Goal: Task Accomplishment & Management: Manage account settings

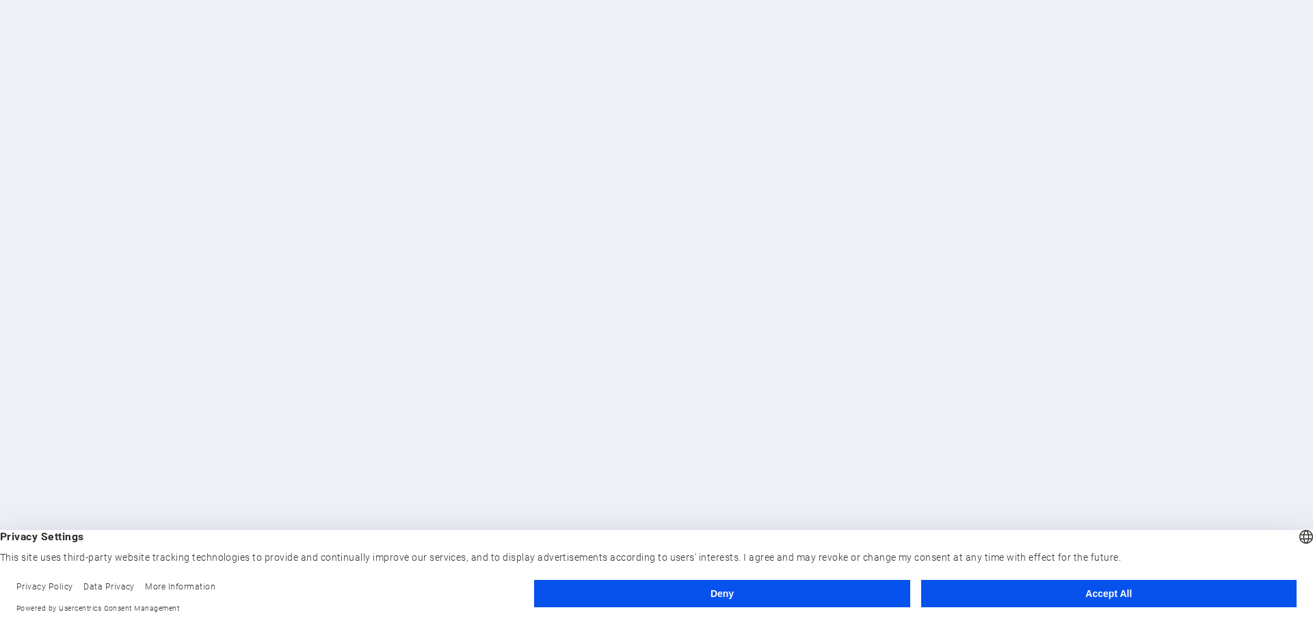
click at [1026, 589] on button "Accept All" at bounding box center [1108, 593] width 375 height 27
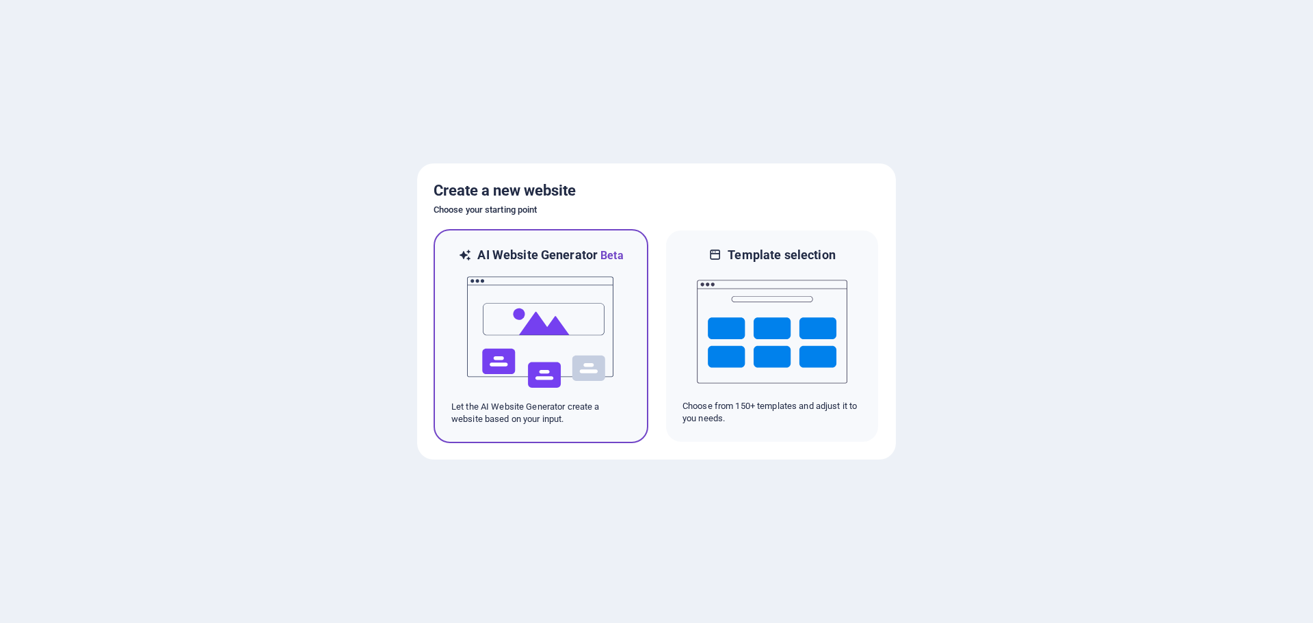
click at [547, 283] on img at bounding box center [541, 332] width 150 height 137
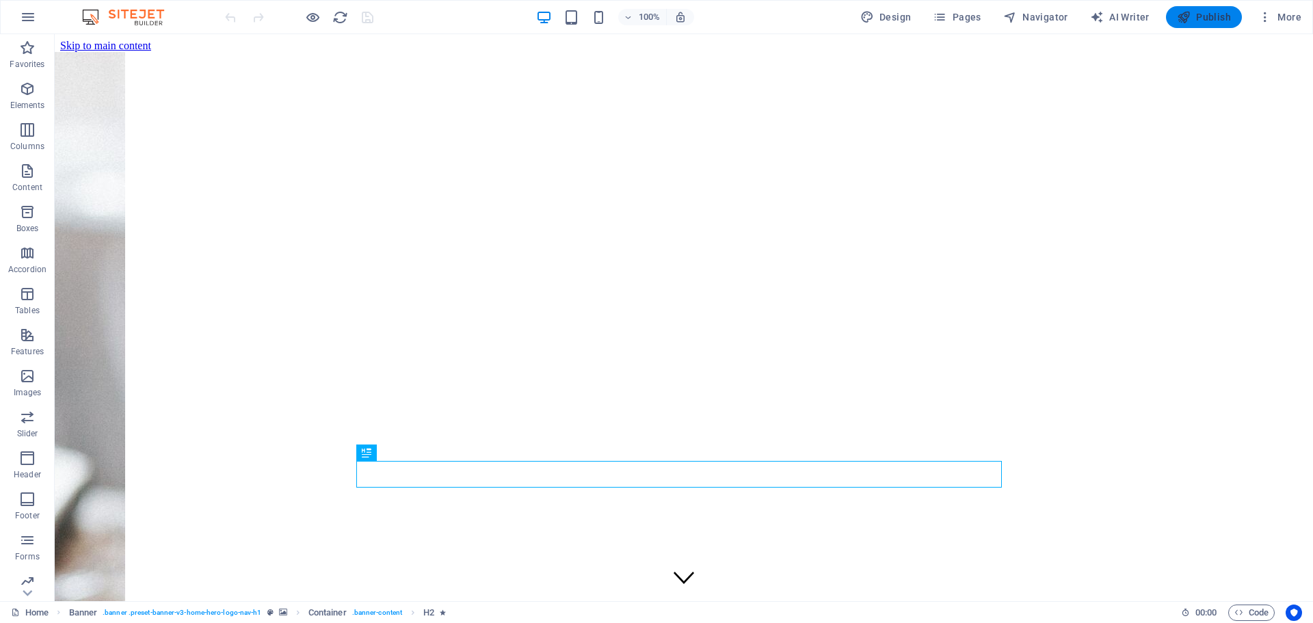
click at [1186, 10] on button "Publish" at bounding box center [1204, 17] width 76 height 22
click at [29, 92] on icon "button" at bounding box center [27, 89] width 16 height 16
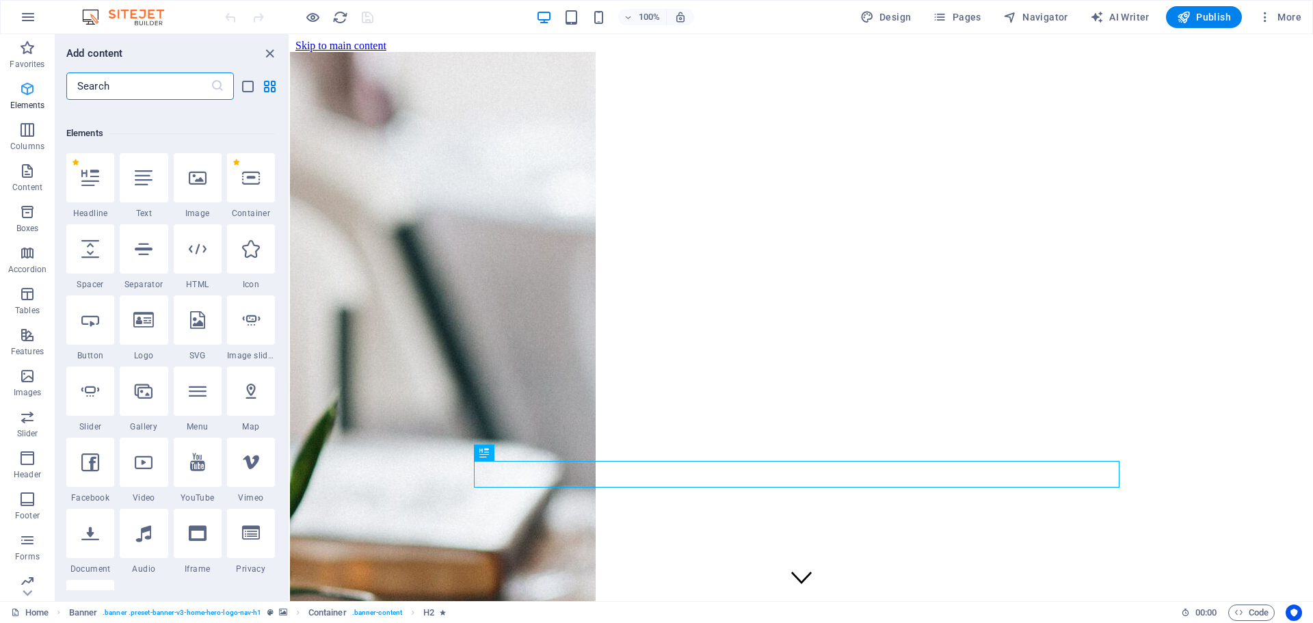
scroll to position [146, 0]
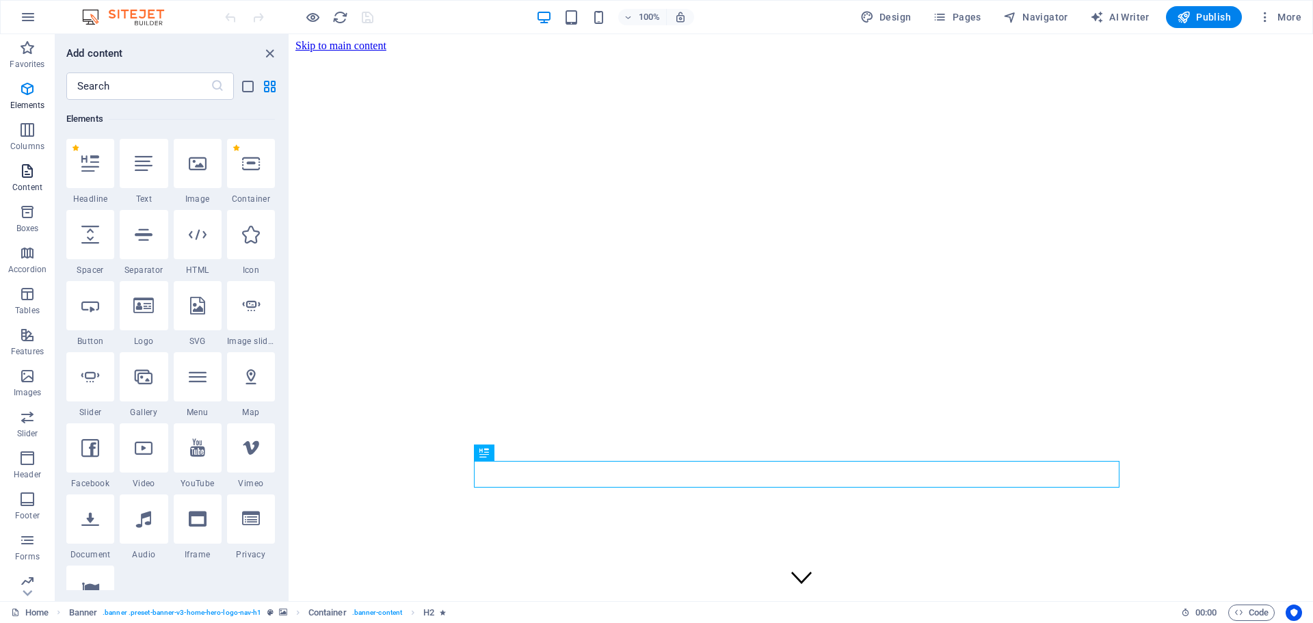
click at [26, 177] on icon "button" at bounding box center [27, 171] width 16 height 16
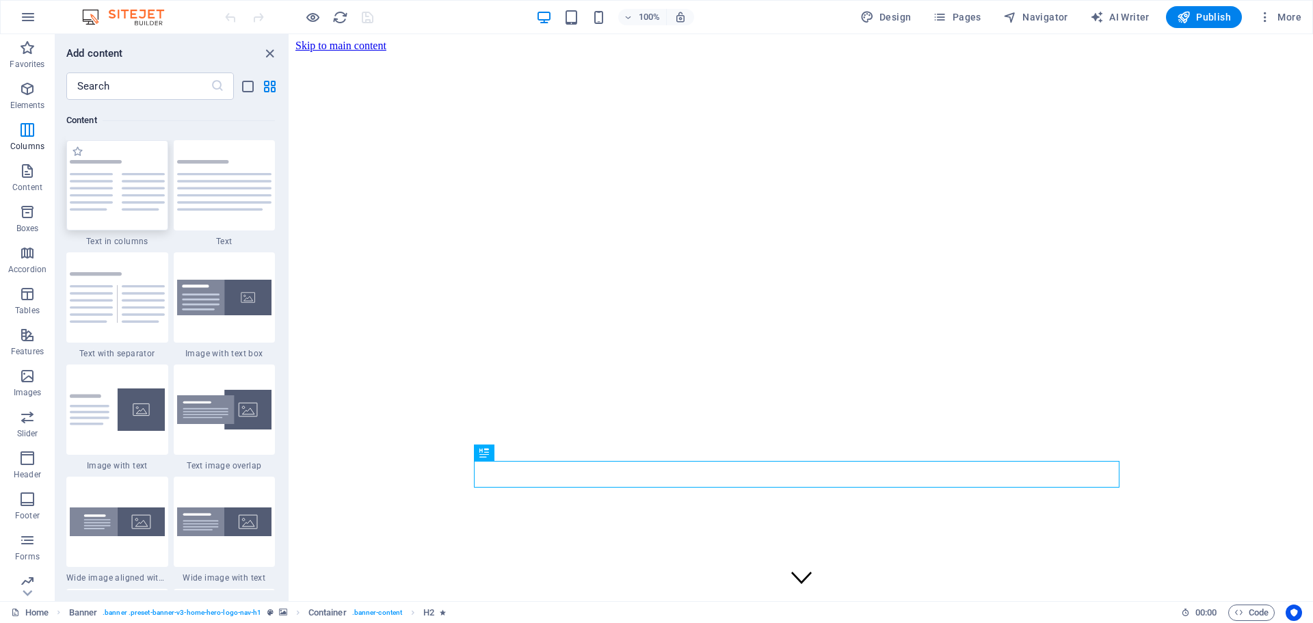
scroll to position [2393, 0]
drag, startPoint x: 220, startPoint y: 196, endPoint x: 271, endPoint y: 267, distance: 87.7
click at [220, 196] on img at bounding box center [224, 184] width 95 height 51
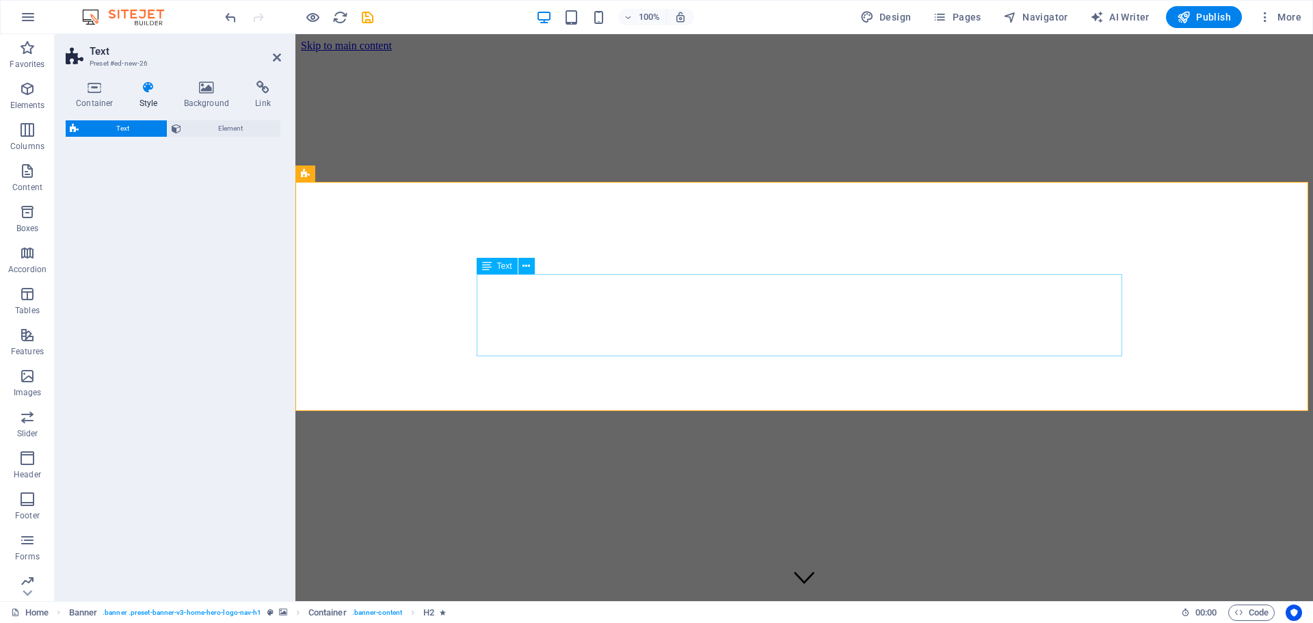
select select "preset-text-v2-default"
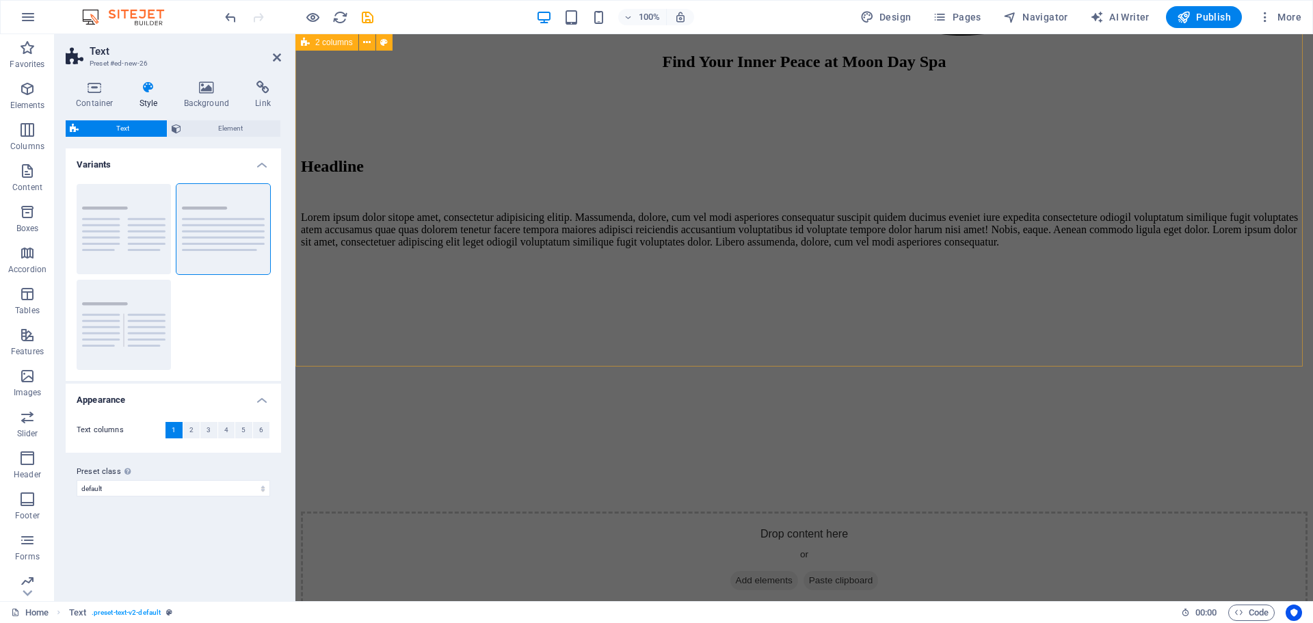
scroll to position [2076, 0]
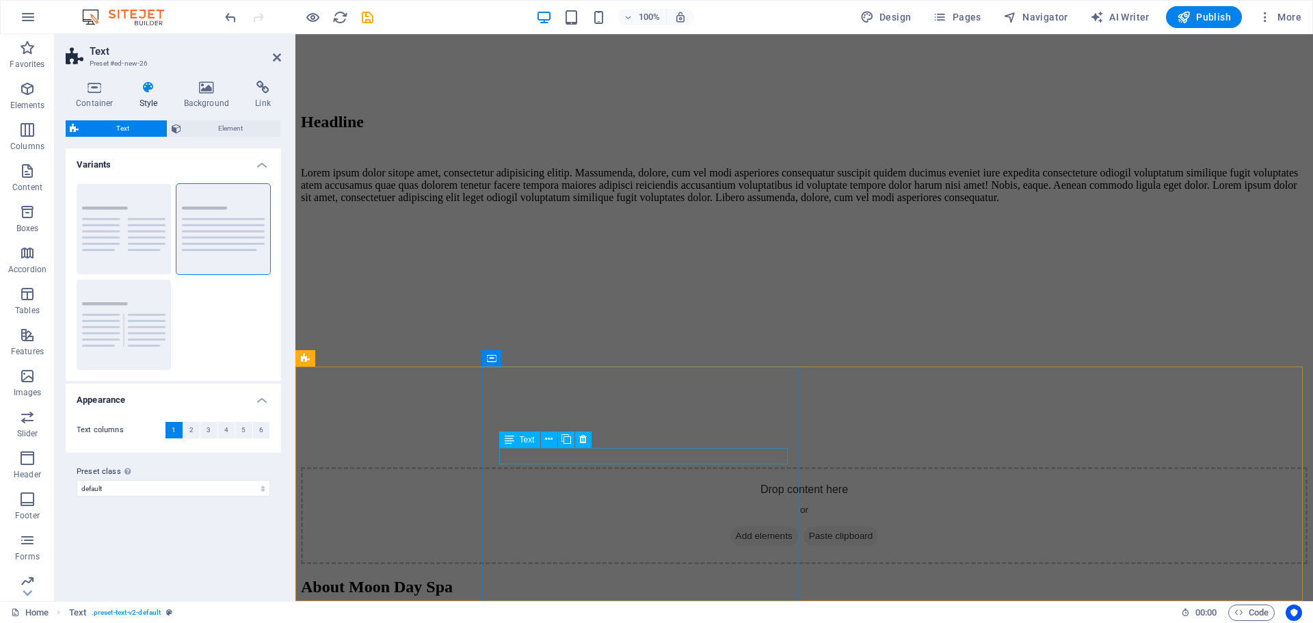
click at [530, 457] on span "Text" at bounding box center [527, 456] width 15 height 8
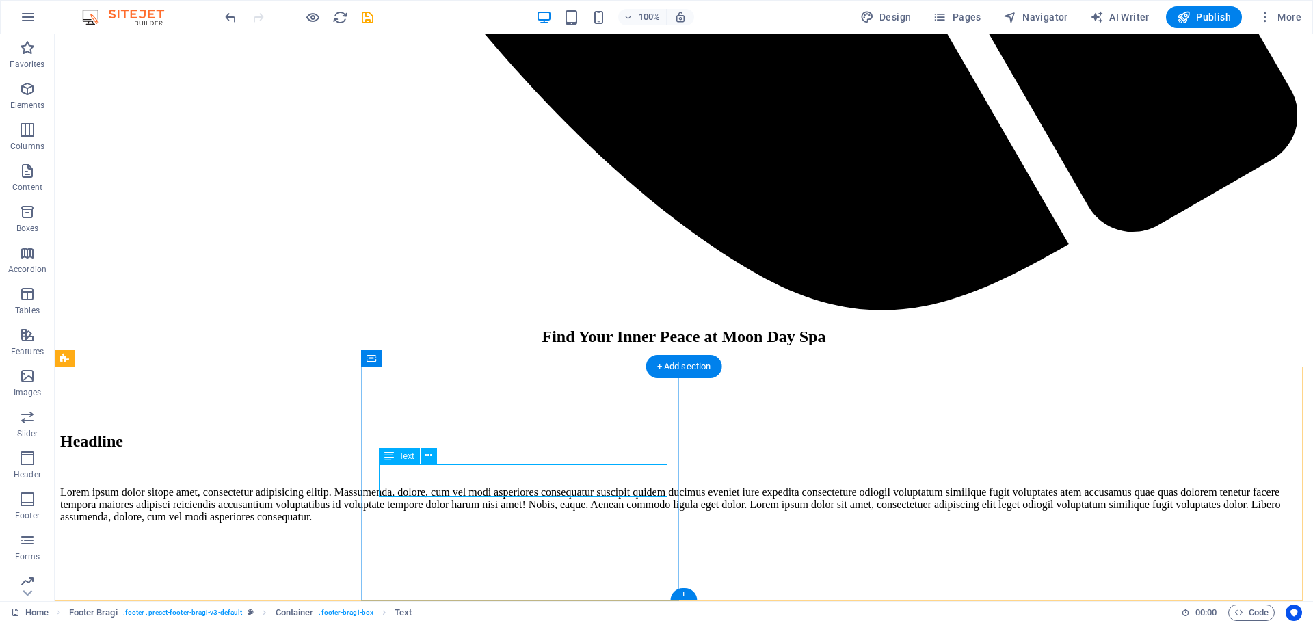
drag, startPoint x: 446, startPoint y: 470, endPoint x: 415, endPoint y: 479, distance: 32.2
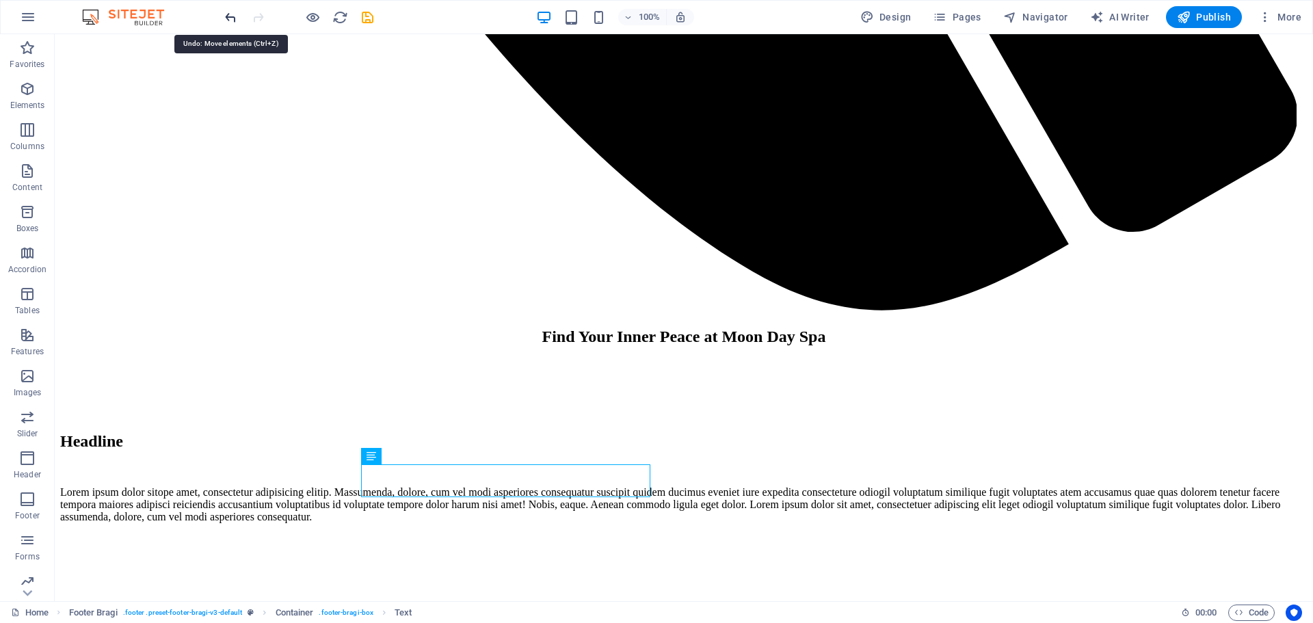
click at [226, 15] on icon "undo" at bounding box center [231, 18] width 16 height 16
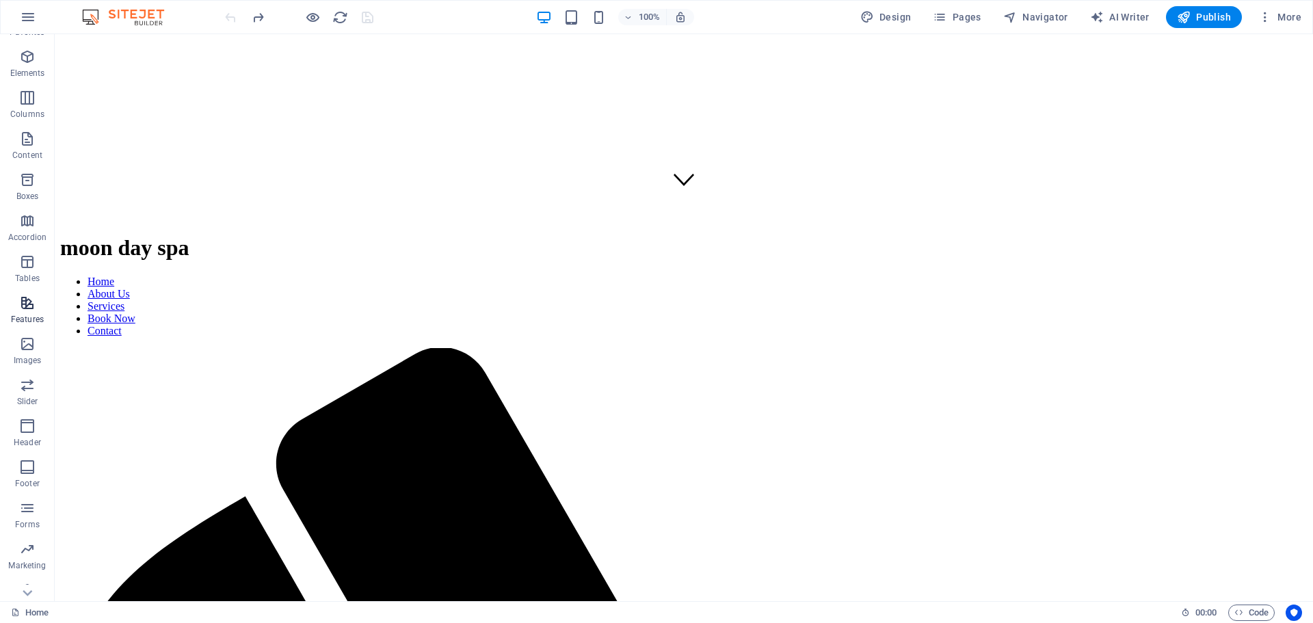
scroll to position [49, 0]
click at [25, 412] on icon "button" at bounding box center [27, 409] width 16 height 16
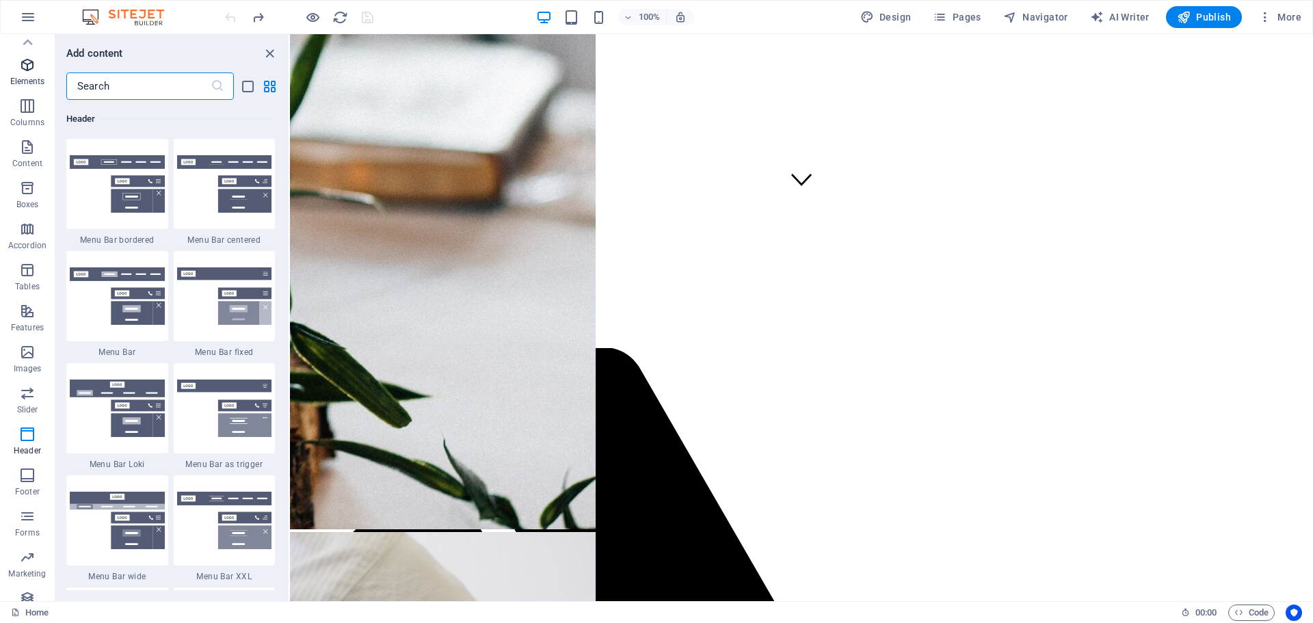
scroll to position [0, 0]
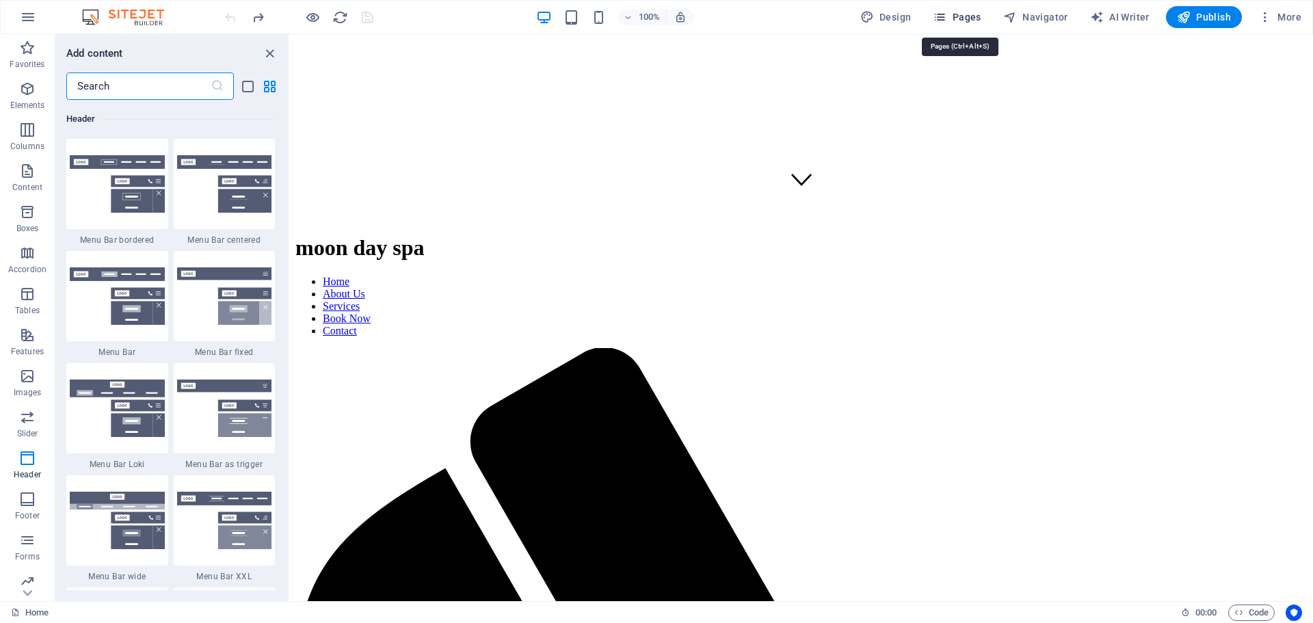
click at [957, 14] on span "Pages" at bounding box center [957, 17] width 48 height 14
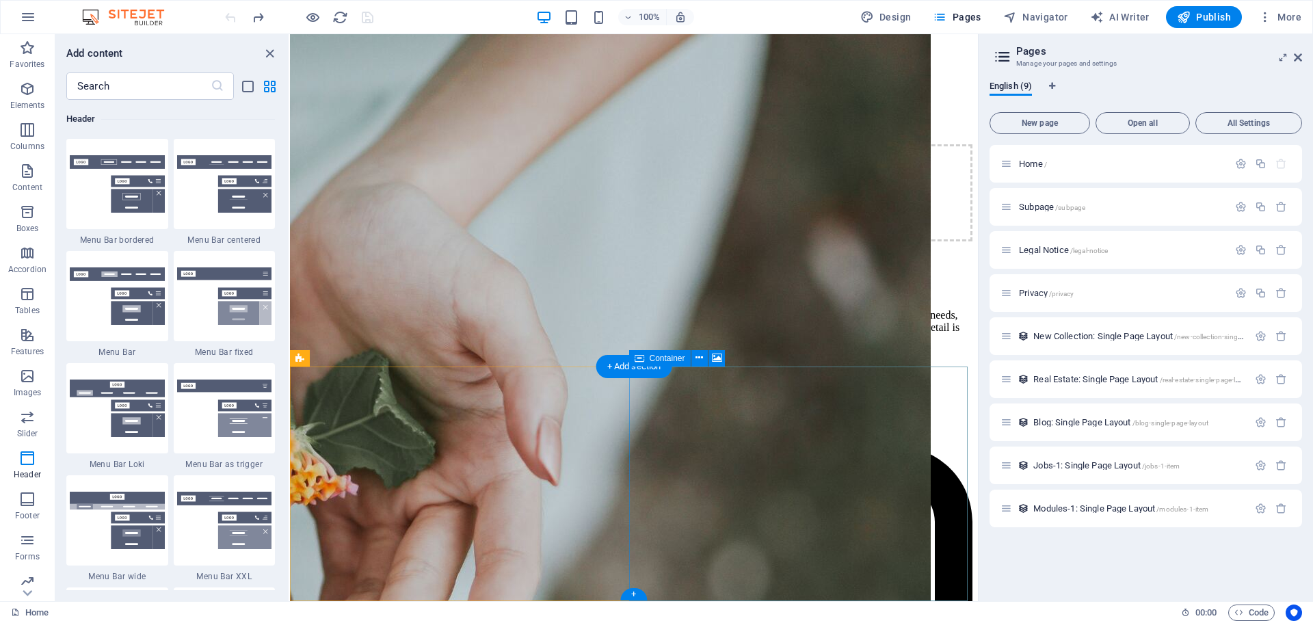
scroll to position [1847, 0]
click at [700, 356] on icon at bounding box center [699, 358] width 8 height 14
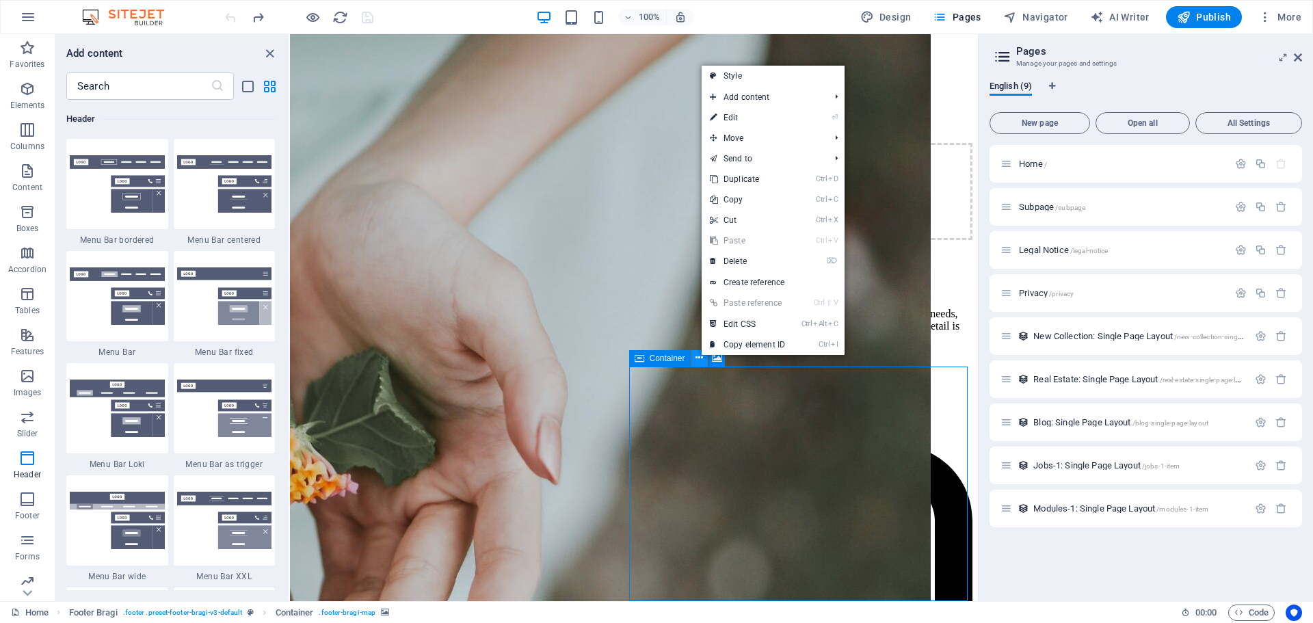
click at [700, 356] on icon at bounding box center [699, 358] width 8 height 14
click at [1106, 502] on div "Modules-1: Single Page Layout /modules-1-item" at bounding box center [1124, 509] width 248 height 16
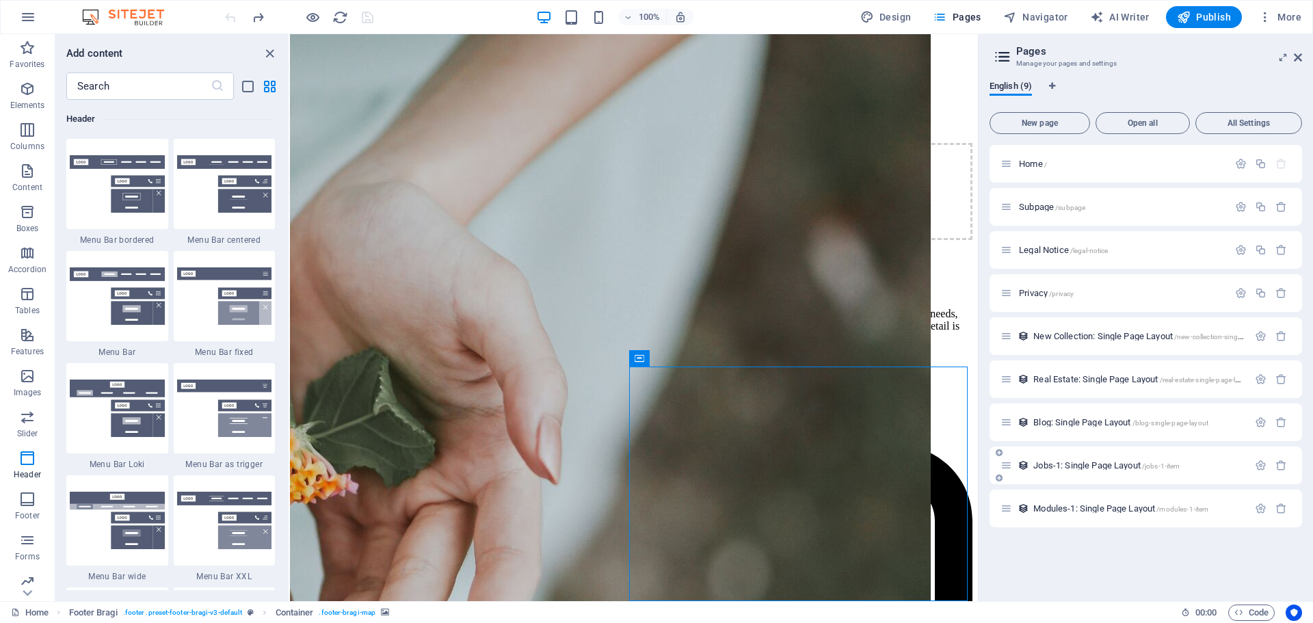
click at [1107, 472] on div "Jobs-1: Single Page Layout /jobs-1-item" at bounding box center [1124, 465] width 248 height 16
click at [1106, 420] on span "Blog: Single Page Layout /blog-single-page-layout" at bounding box center [1120, 422] width 175 height 10
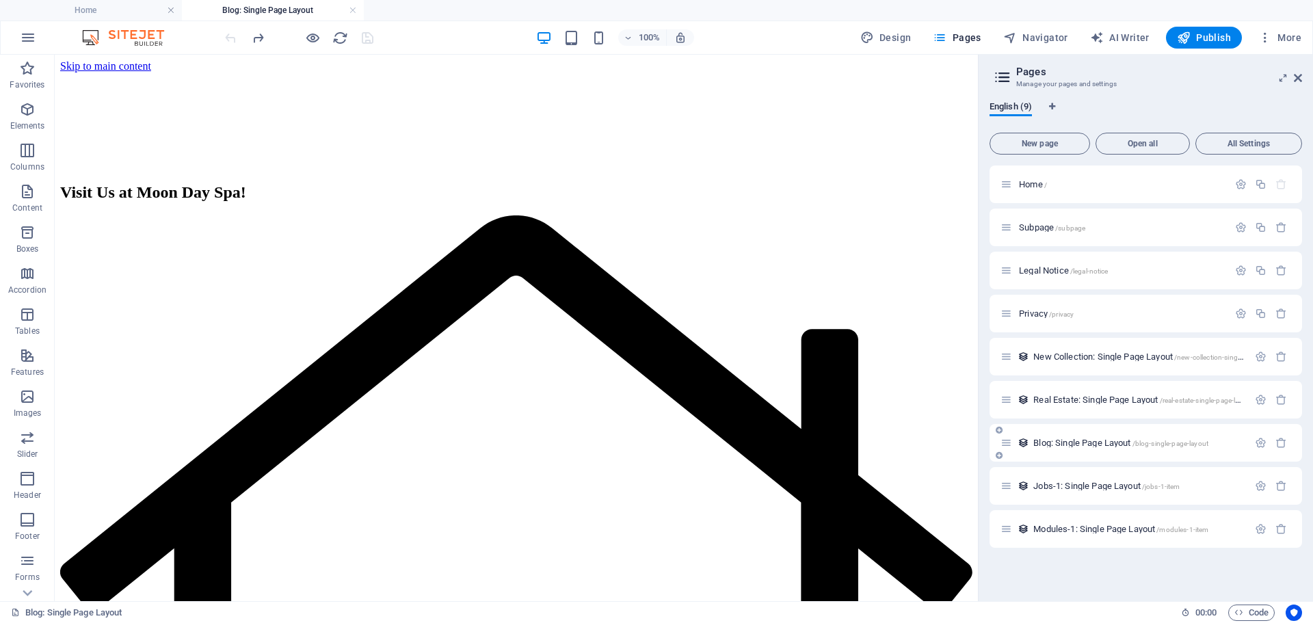
scroll to position [0, 0]
select select "68e0a61b9cbe4414fc053639"
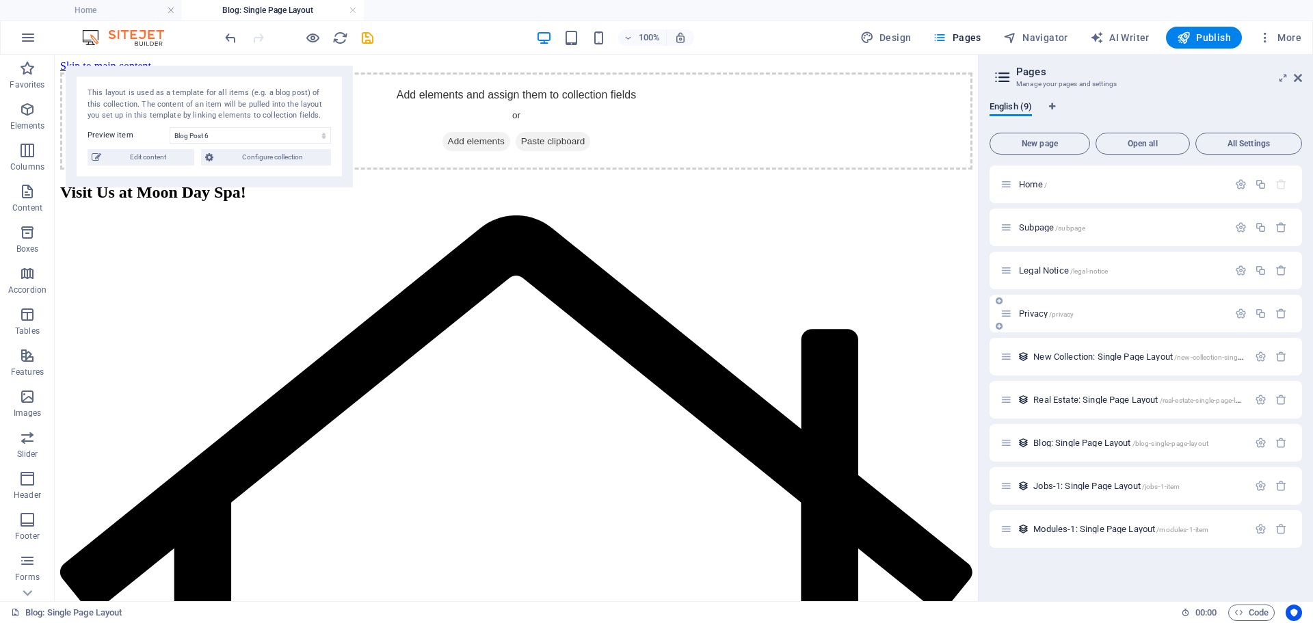
click at [1064, 316] on span "/privacy" at bounding box center [1061, 314] width 25 height 8
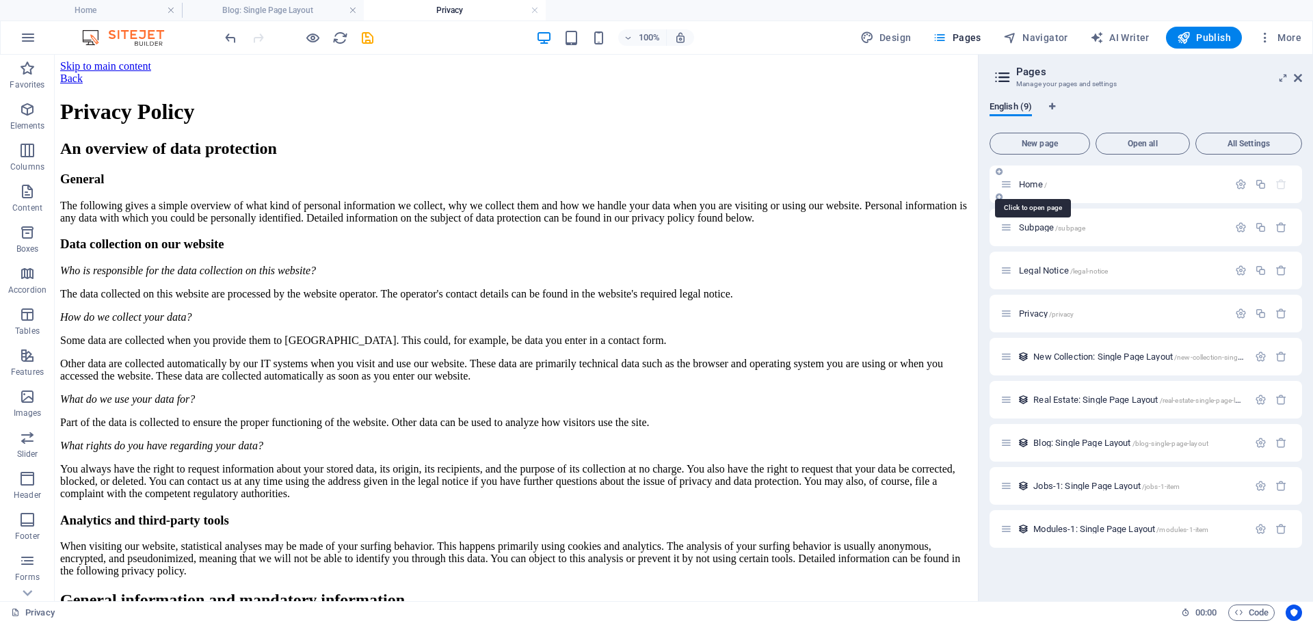
click at [1041, 184] on span "Home /" at bounding box center [1033, 184] width 28 height 10
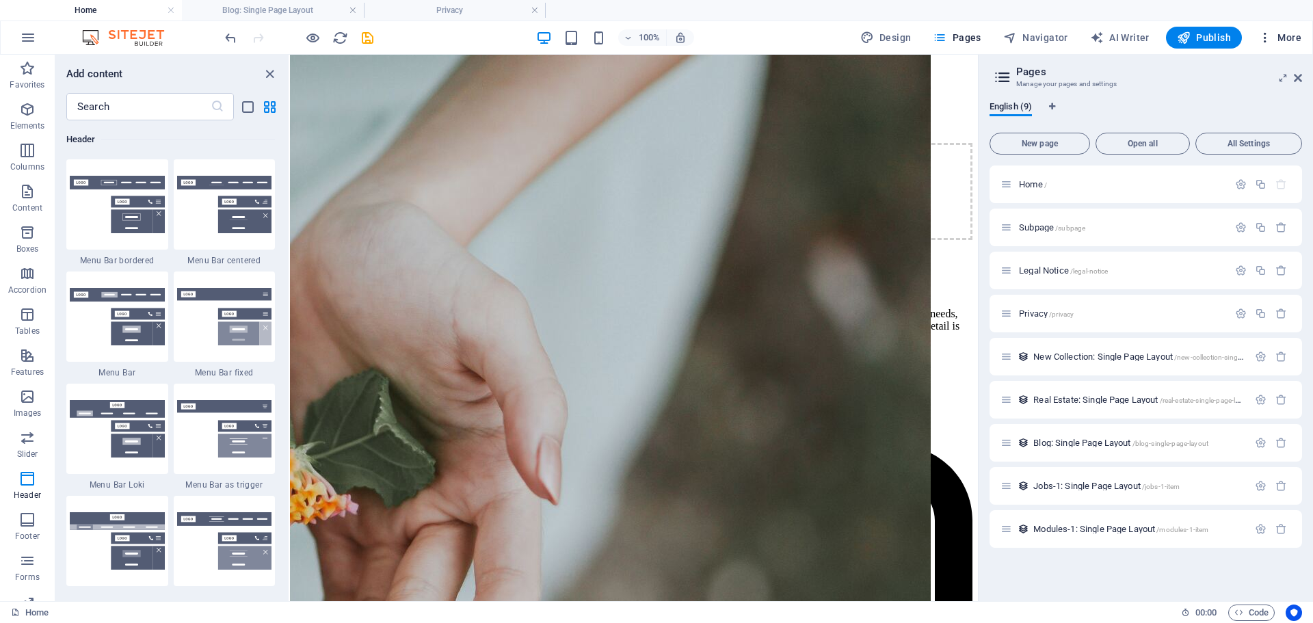
click at [1283, 29] on button "More" at bounding box center [1280, 38] width 54 height 22
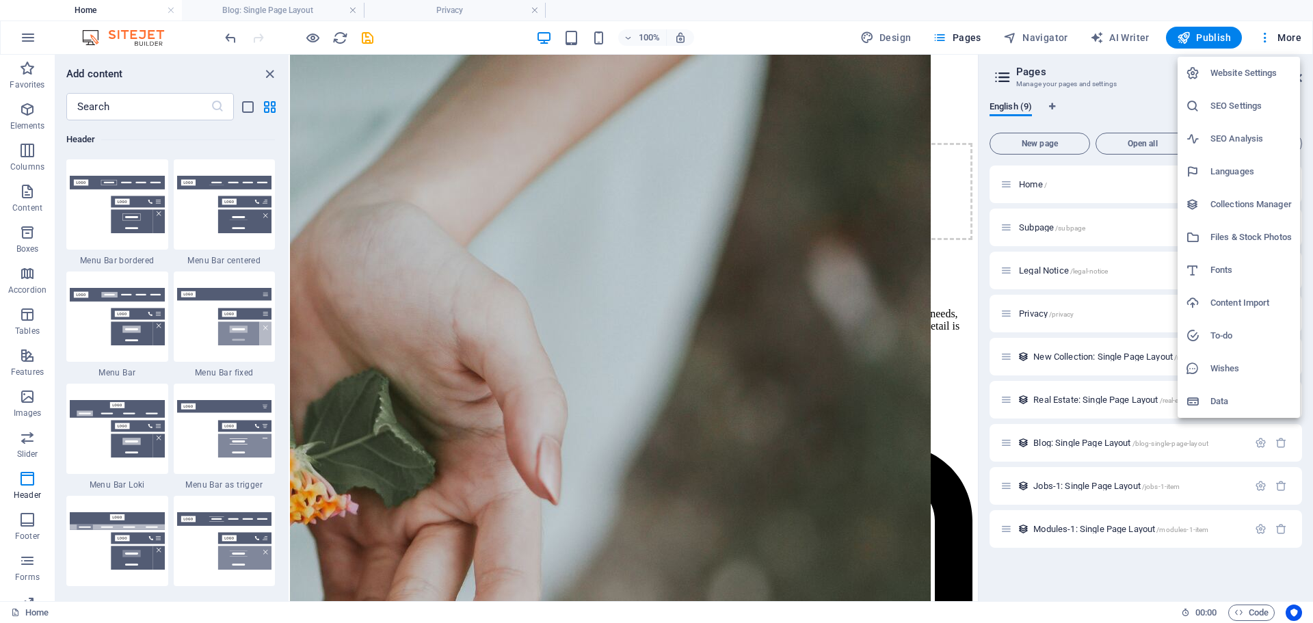
click at [1219, 402] on h6 "Data" at bounding box center [1250, 401] width 81 height 16
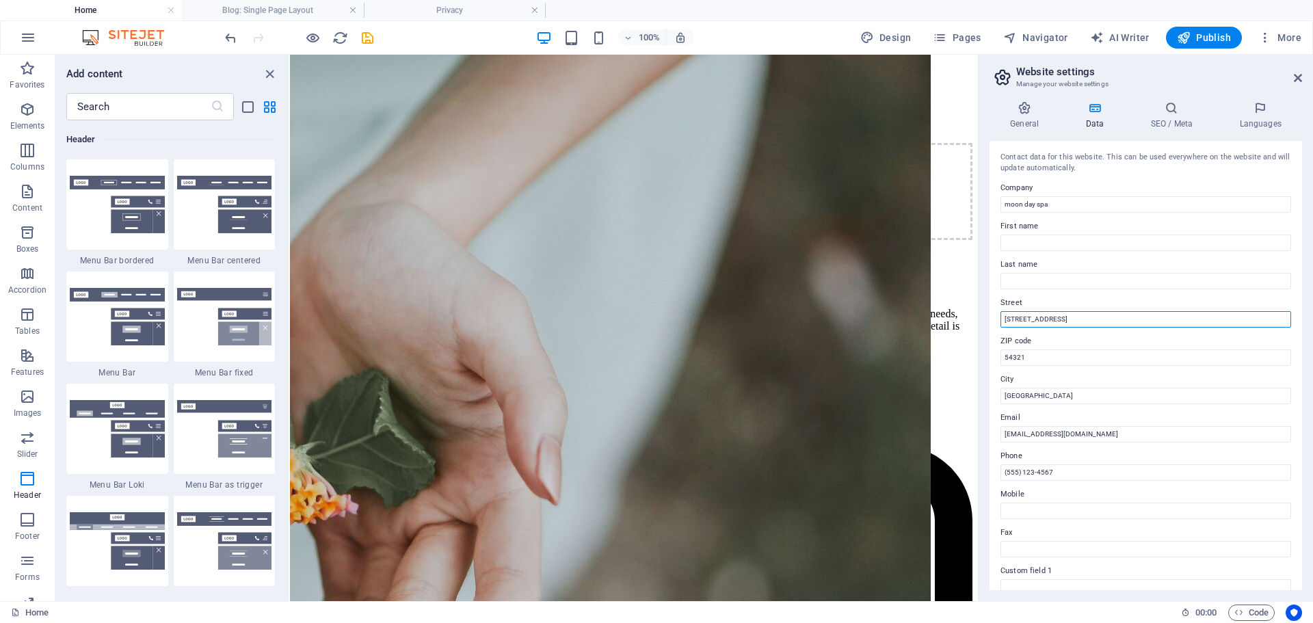
drag, startPoint x: 1331, startPoint y: 375, endPoint x: 973, endPoint y: 321, distance: 362.5
drag, startPoint x: 1339, startPoint y: 408, endPoint x: 938, endPoint y: 357, distance: 404.0
drag, startPoint x: 1085, startPoint y: 319, endPoint x: 1004, endPoint y: 314, distance: 80.8
click at [981, 308] on aside "Website settings Manage your website settings General Data SEO / Meta Languages…" at bounding box center [1145, 328] width 335 height 546
paste input "Moon Day Spa 1818 S San Gabriel Blvd Unite A, San Gabriel, CA 91776"
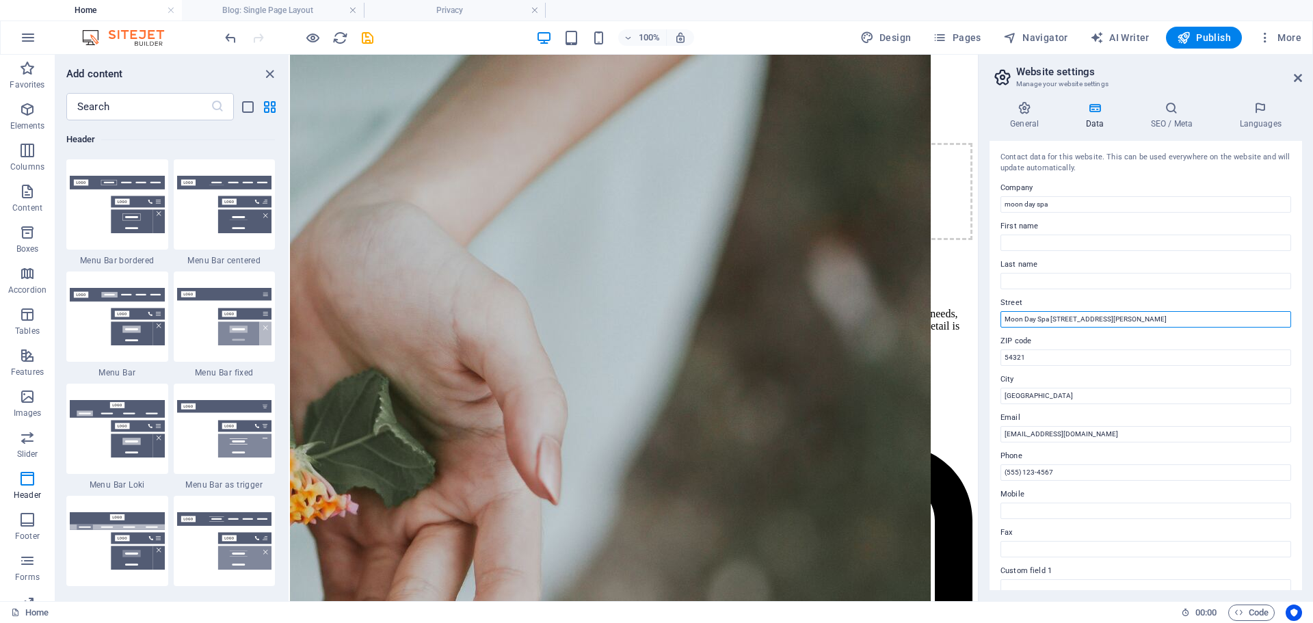
drag, startPoint x: 1162, startPoint y: 317, endPoint x: 1245, endPoint y: 317, distance: 82.7
click at [1245, 317] on input "Moon Day Spa 1818 S San Gabriel Blvd Unite A, San Gabriel, CA 91776" at bounding box center [1145, 319] width 291 height 16
type input "Moon Day Spa 1818 S San Gabriel Blvd Unite A,"
drag, startPoint x: 1336, startPoint y: 417, endPoint x: 977, endPoint y: 354, distance: 364.5
paste input "San Gabriel, CA 91776"
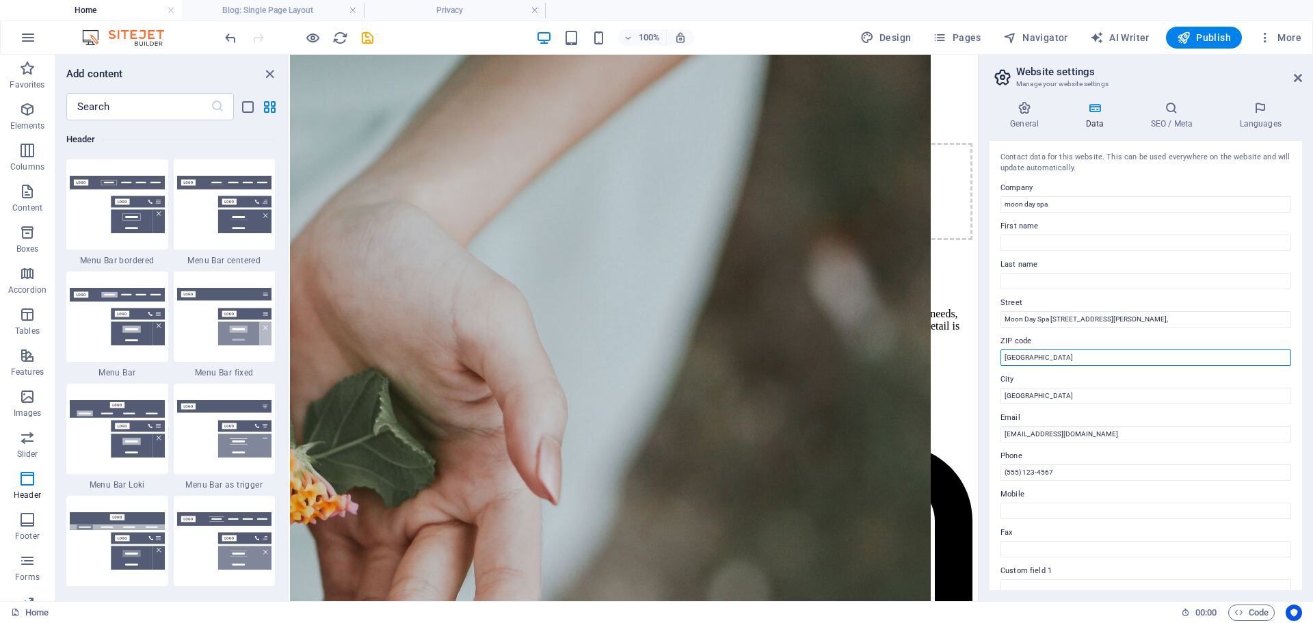
drag, startPoint x: 1055, startPoint y: 358, endPoint x: 994, endPoint y: 346, distance: 62.8
click at [994, 346] on div "Contact data for this website. This can be used everywhere on the website and w…" at bounding box center [1146, 365] width 313 height 449
type input "91776"
drag, startPoint x: 1009, startPoint y: 391, endPoint x: 992, endPoint y: 393, distance: 17.2
click at [982, 390] on div "General Data SEO / Meta Languages Website name moondayspa.com Logo Drag files h…" at bounding box center [1146, 345] width 334 height 511
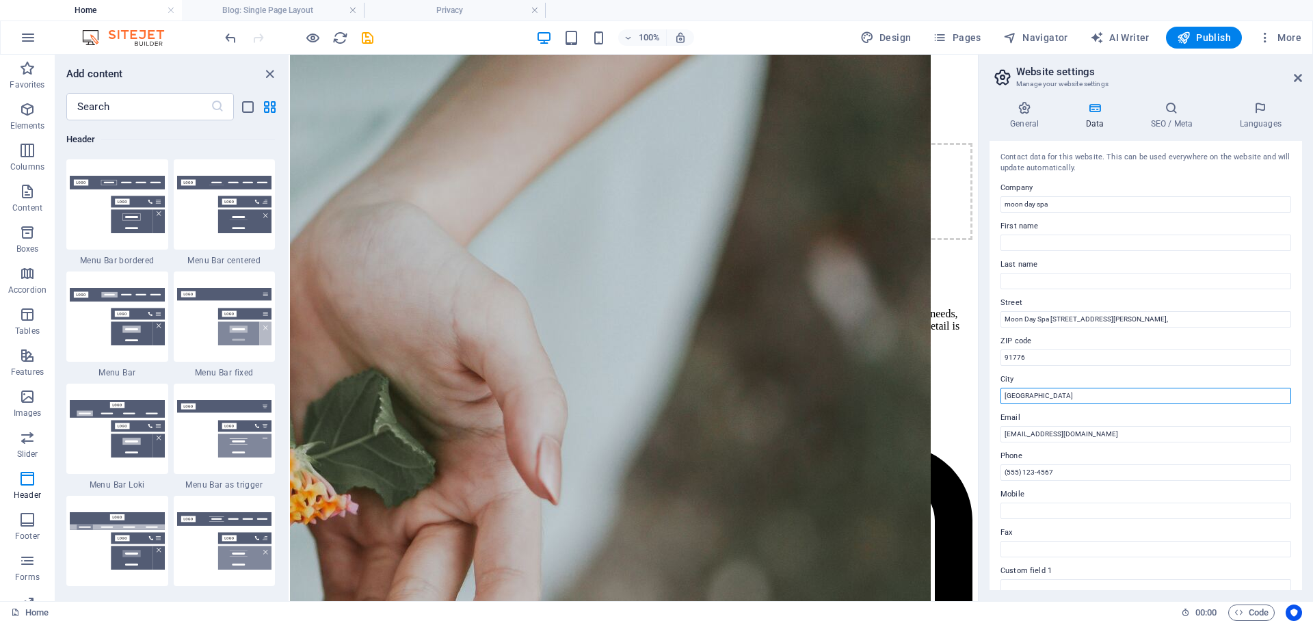
paste input "San Gabriel, CA"
click at [1070, 396] on input "San Gabriel, CA" at bounding box center [1145, 396] width 291 height 16
type input "San Gabriel"
drag, startPoint x: 1067, startPoint y: 471, endPoint x: 996, endPoint y: 471, distance: 71.8
click at [996, 471] on div "Contact data for this website. This can be used everywhere on the website and w…" at bounding box center [1146, 365] width 313 height 449
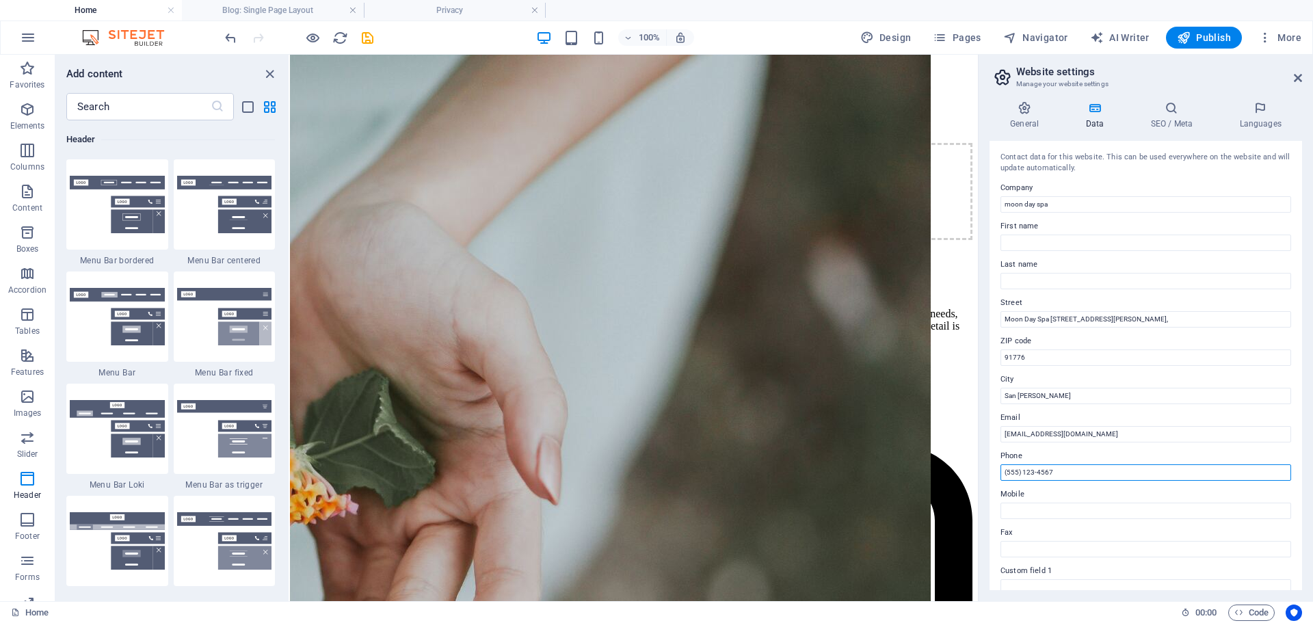
paste input "626) 362-9030"
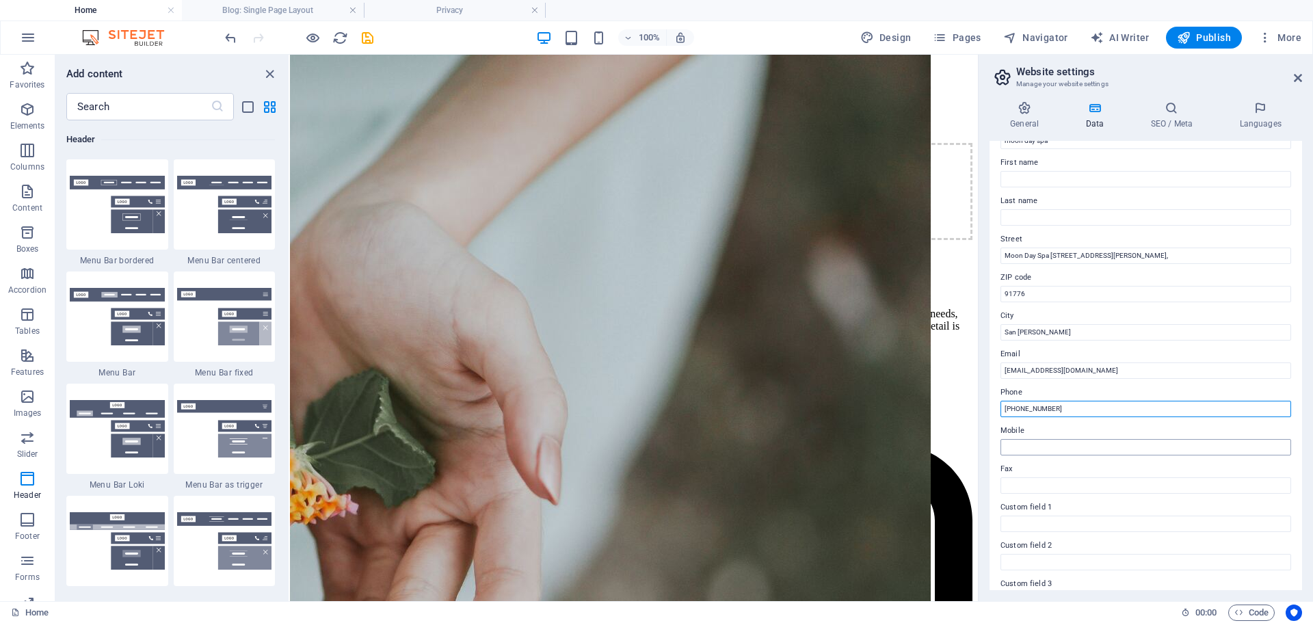
scroll to position [0, 0]
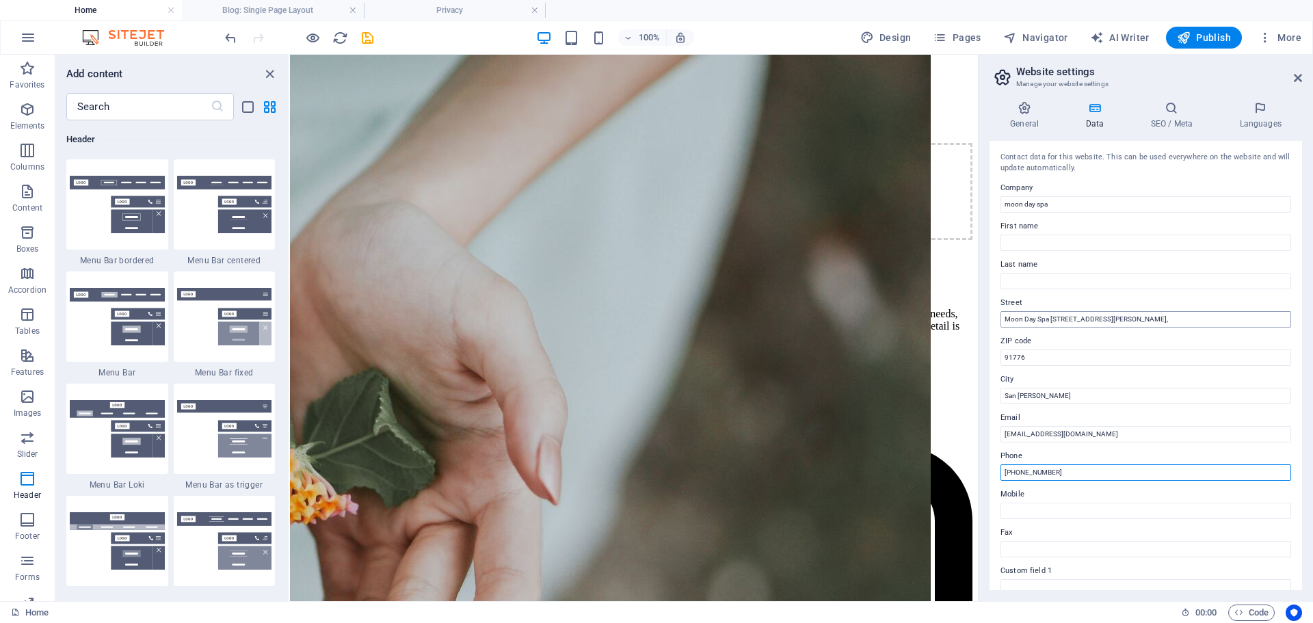
type input "(626) 362-9030"
click at [1015, 318] on input "Moon Day Spa 1818 S San Gabriel Blvd Unite A," at bounding box center [1145, 319] width 291 height 16
type input "Moon Day Spa 1818 S San Gabriel Blvd Unite A,"
click at [1009, 395] on input "San Gabriel" at bounding box center [1145, 396] width 291 height 16
click at [1006, 396] on input "San Gabriel" at bounding box center [1145, 396] width 291 height 16
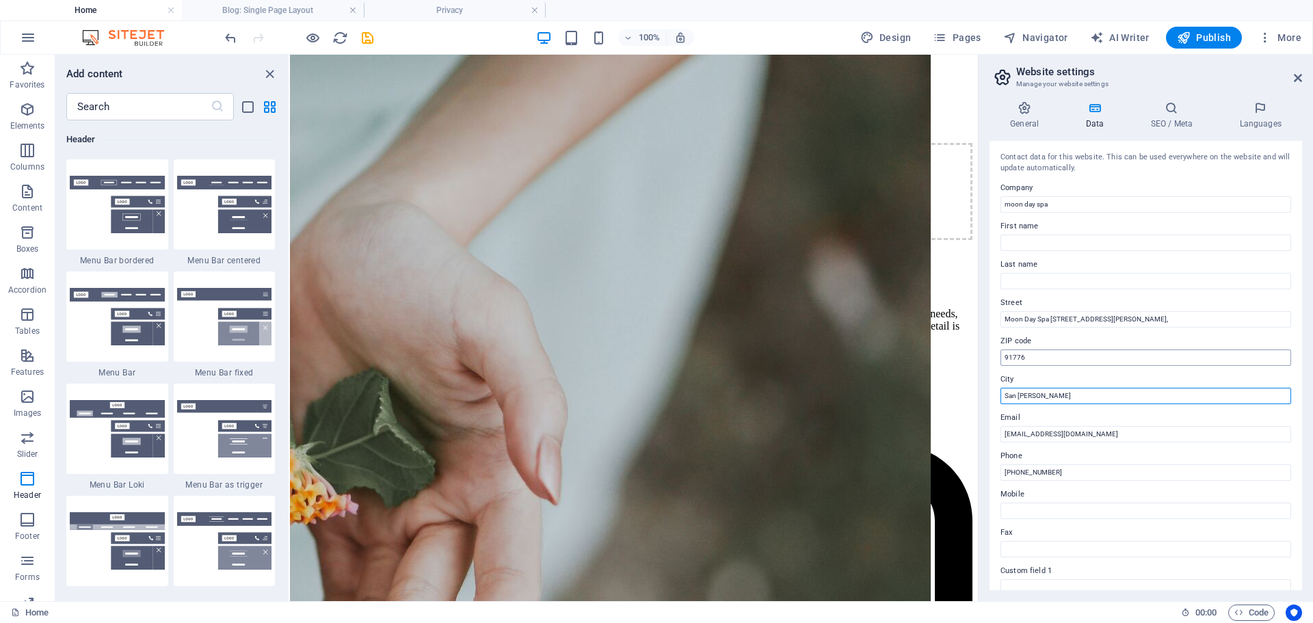
type input "San Gabriel"
click at [1005, 357] on input "91776" at bounding box center [1145, 357] width 291 height 16
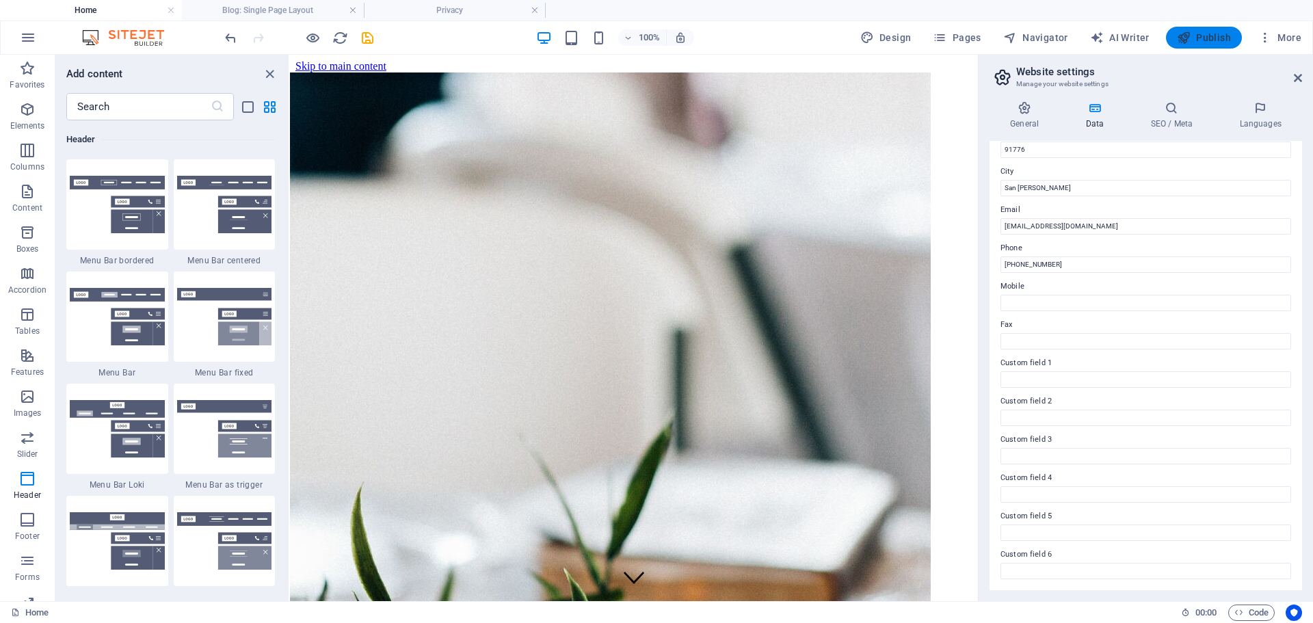
click at [1221, 42] on span "Publish" at bounding box center [1204, 38] width 54 height 14
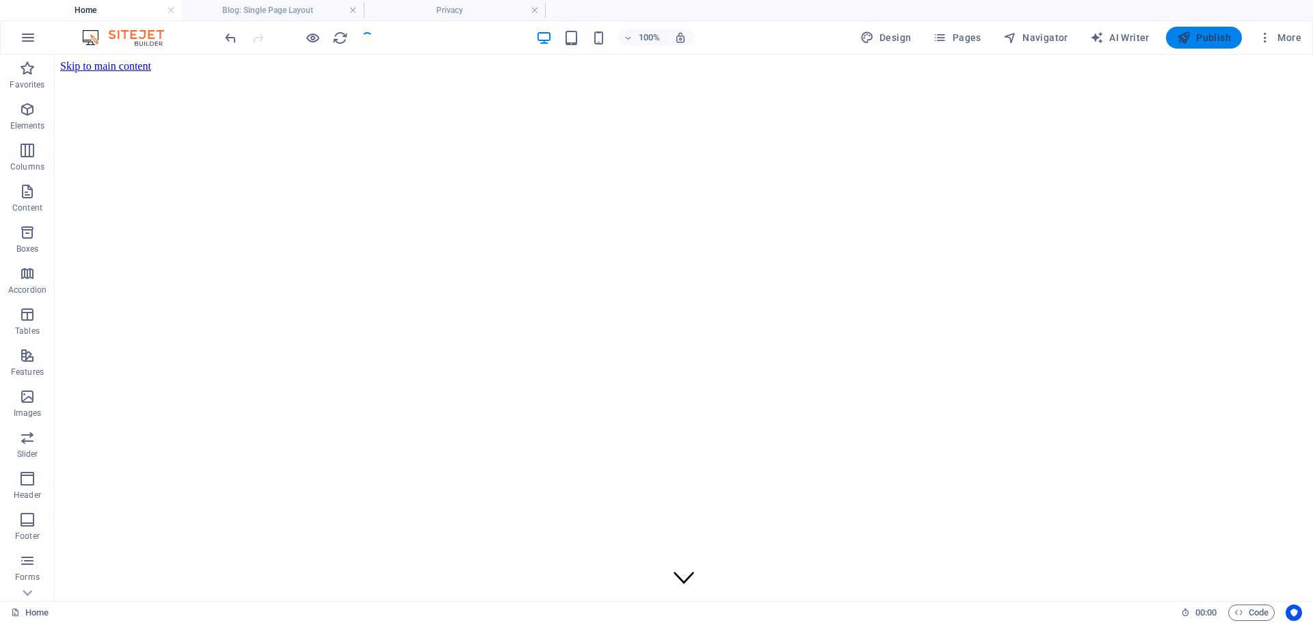
click at [1221, 42] on span "Publish" at bounding box center [1204, 38] width 54 height 14
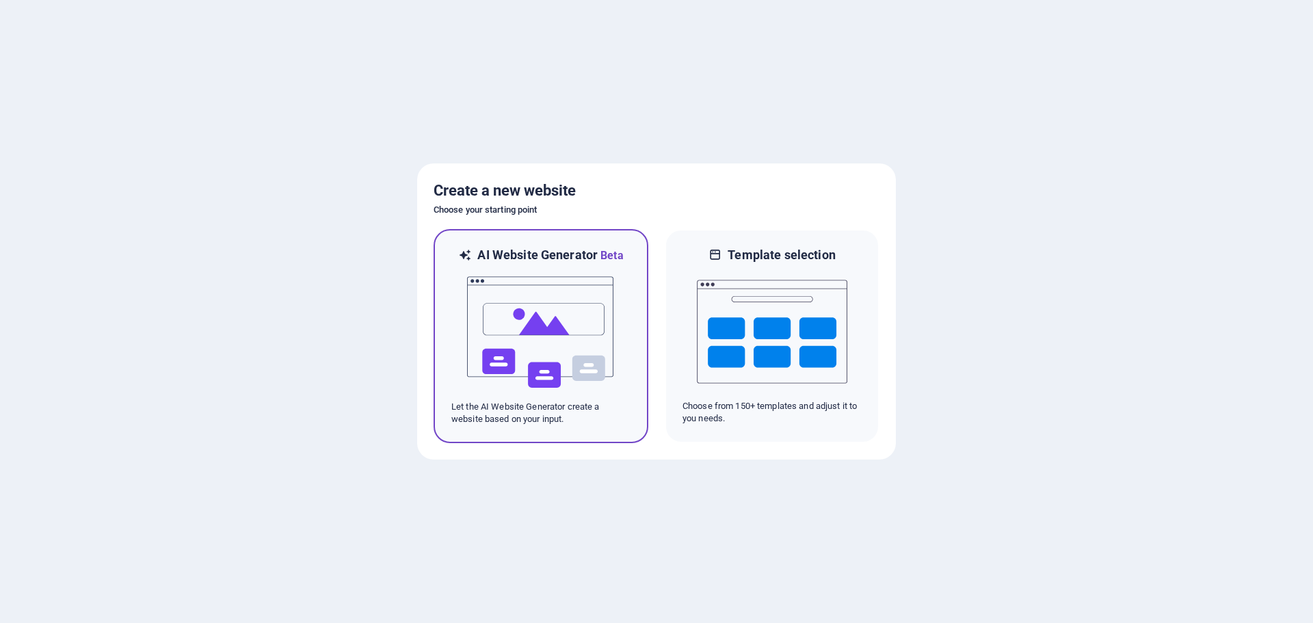
click at [587, 308] on img at bounding box center [541, 332] width 150 height 137
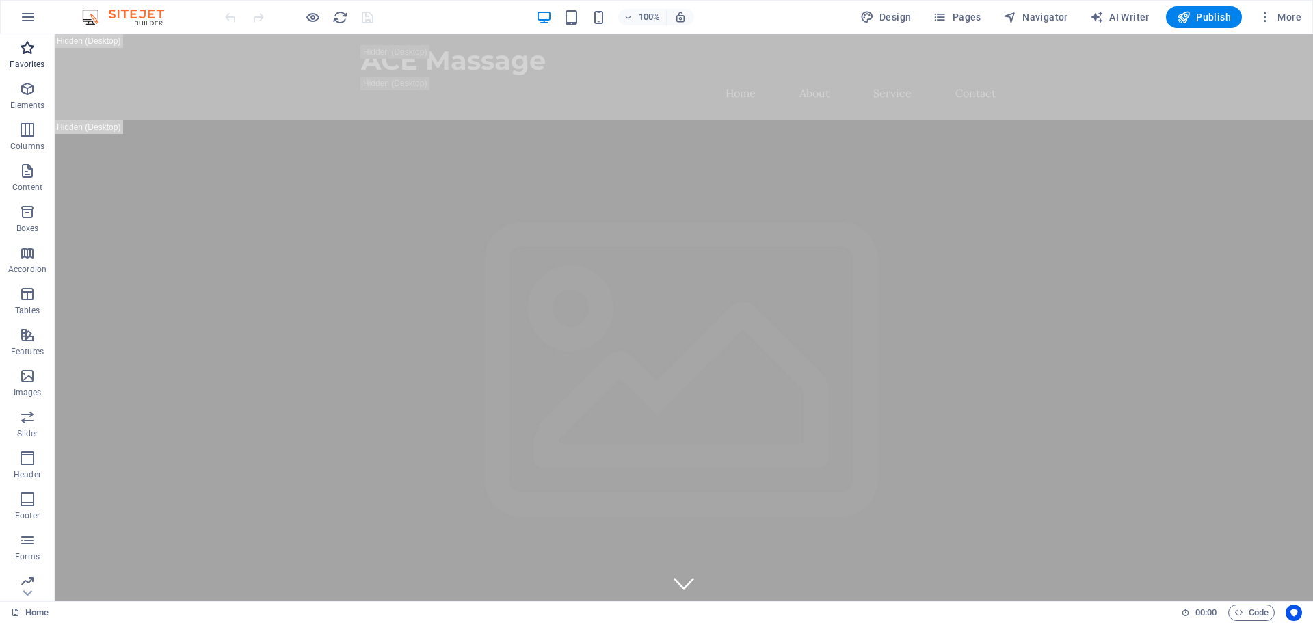
click at [25, 59] on p "Favorites" at bounding box center [27, 64] width 35 height 11
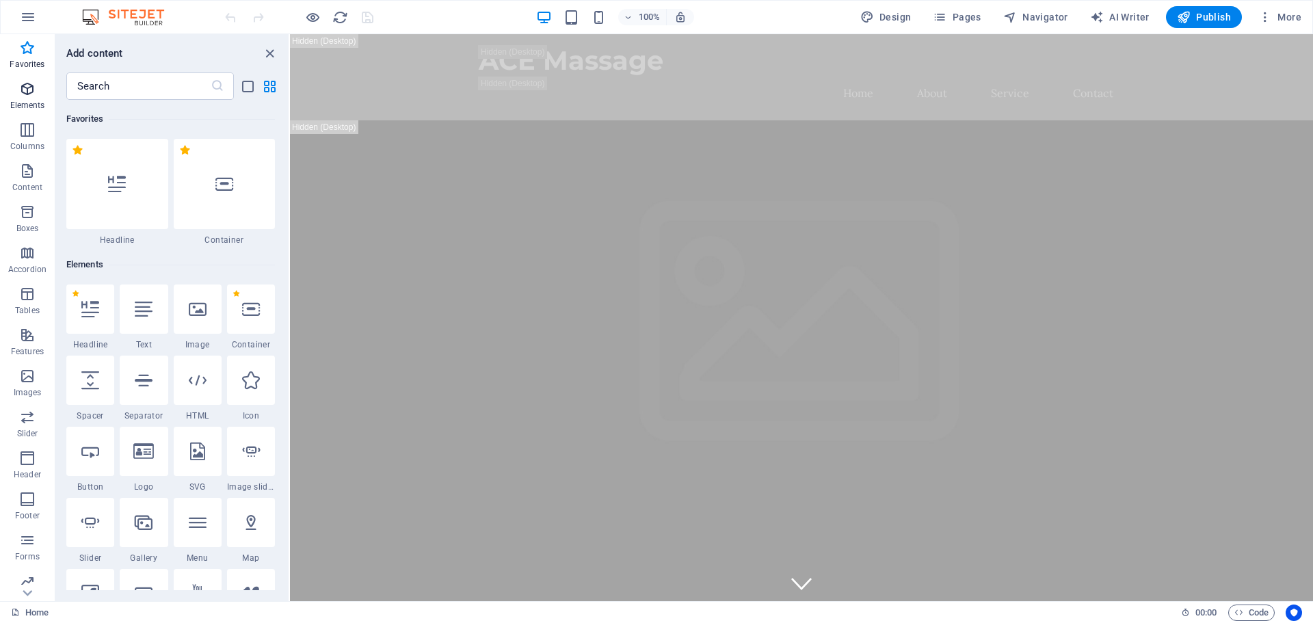
click at [26, 88] on icon "button" at bounding box center [27, 89] width 16 height 16
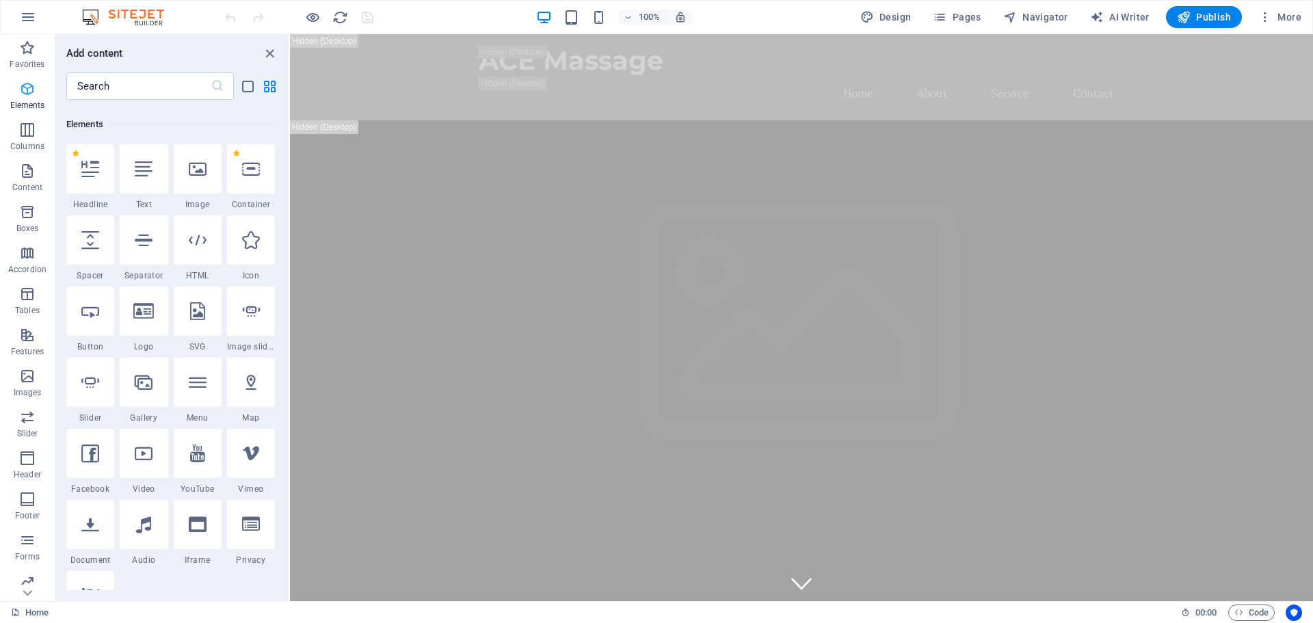
scroll to position [146, 0]
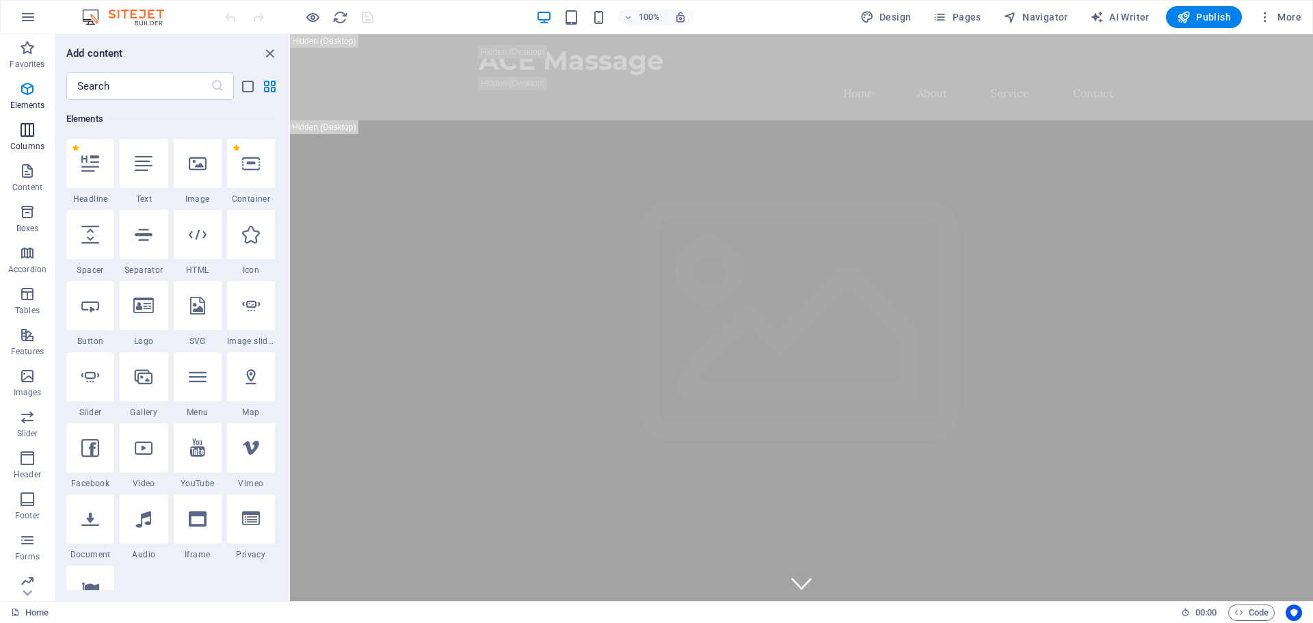
click at [33, 125] on icon "button" at bounding box center [27, 130] width 16 height 16
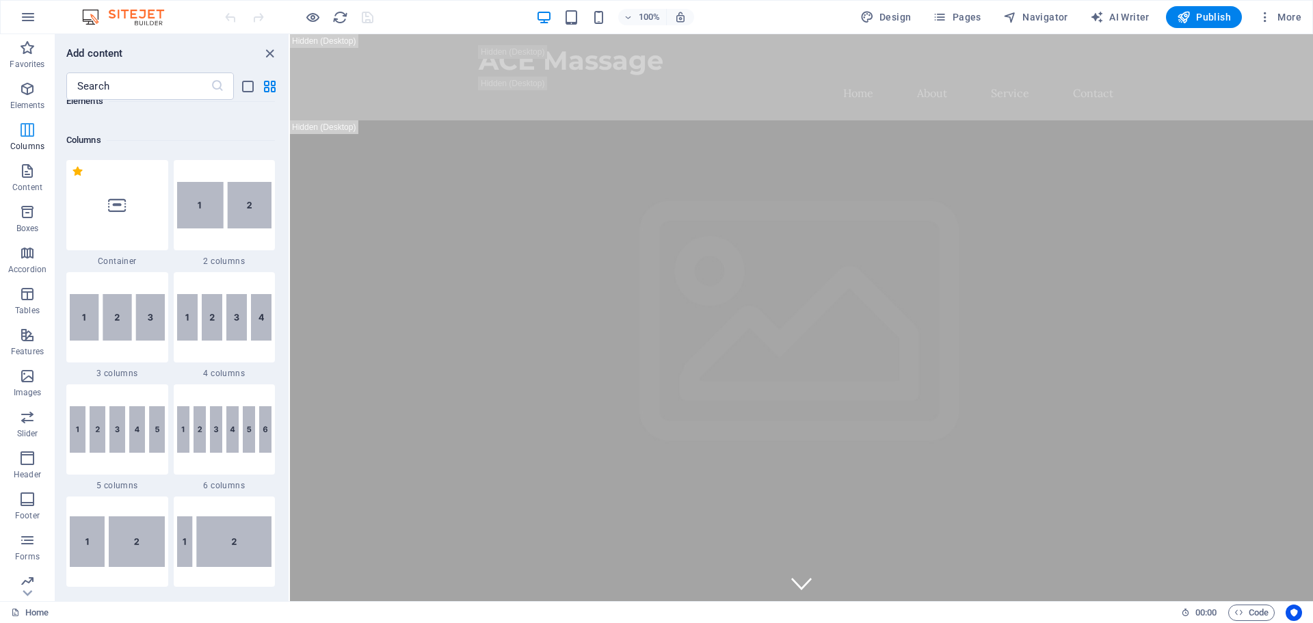
scroll to position [677, 0]
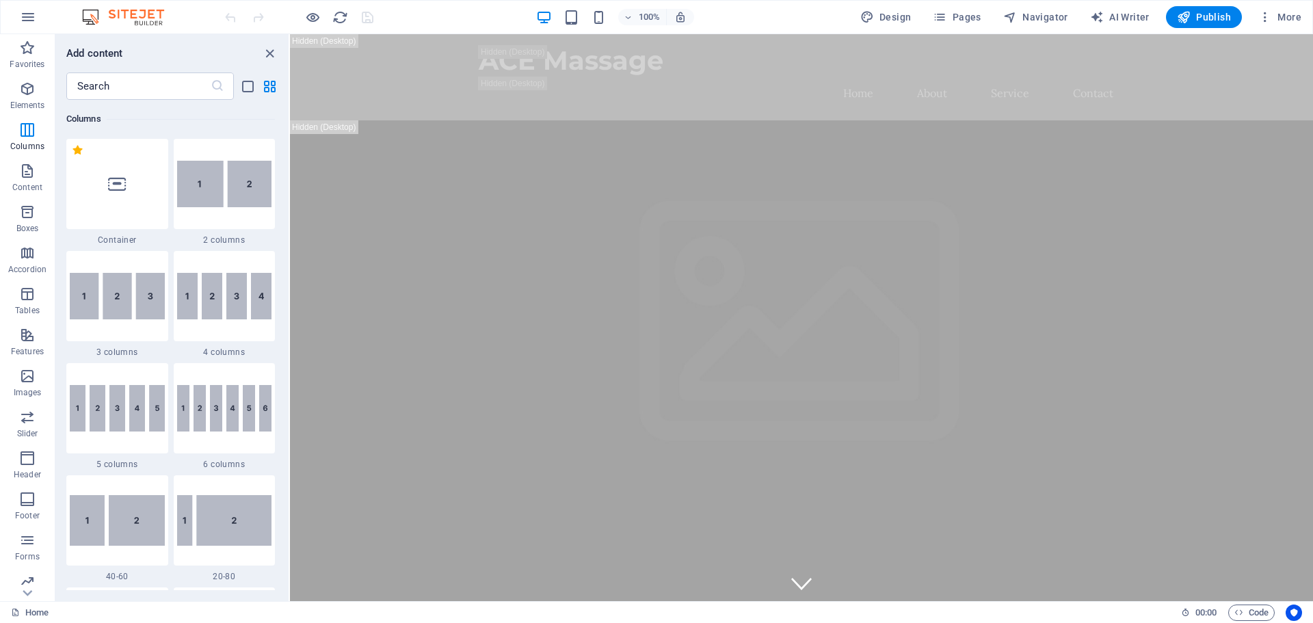
click at [331, 18] on div at bounding box center [298, 17] width 153 height 22
click at [338, 17] on icon "reload" at bounding box center [340, 18] width 16 height 16
click at [341, 17] on icon "reload" at bounding box center [340, 18] width 16 height 16
click at [340, 17] on icon "reload" at bounding box center [340, 18] width 16 height 16
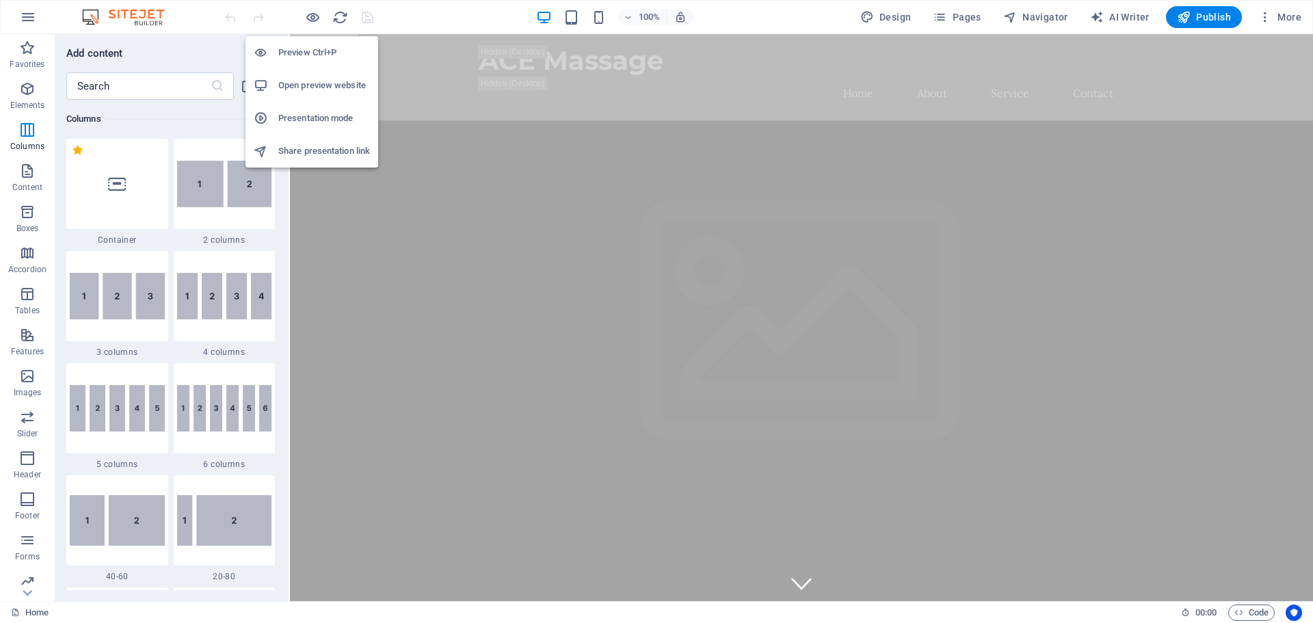
click at [303, 53] on h6 "Preview Ctrl+P" at bounding box center [324, 52] width 92 height 16
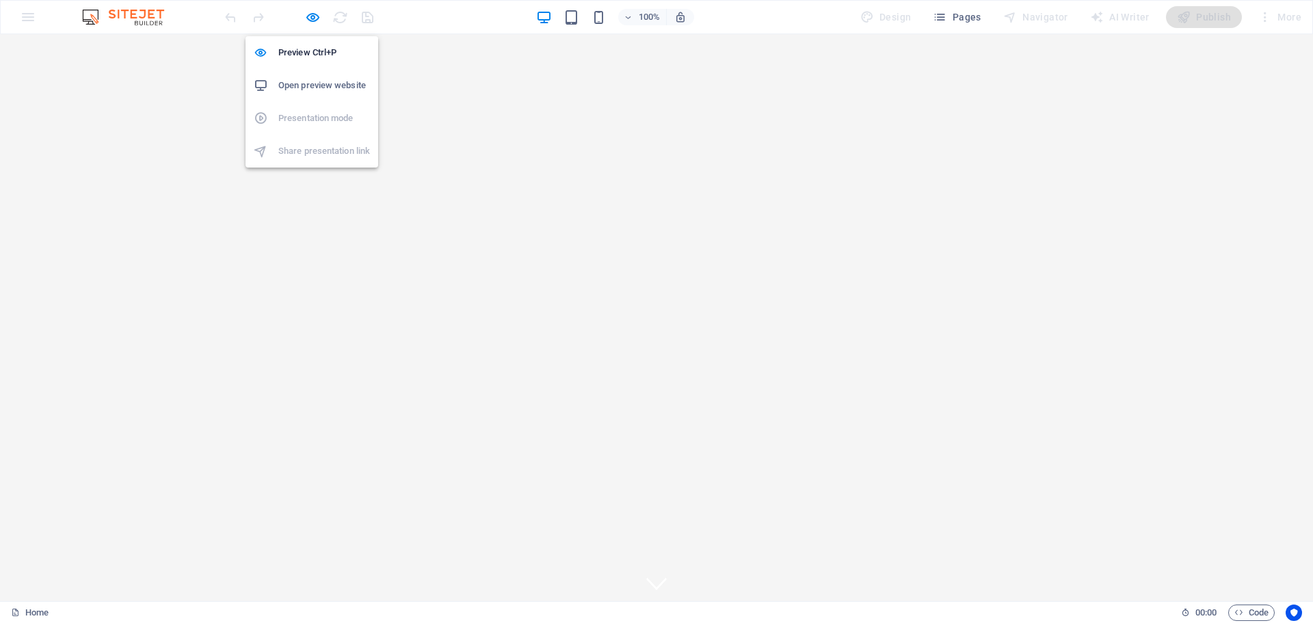
click at [313, 83] on h6 "Open preview website" at bounding box center [324, 85] width 92 height 16
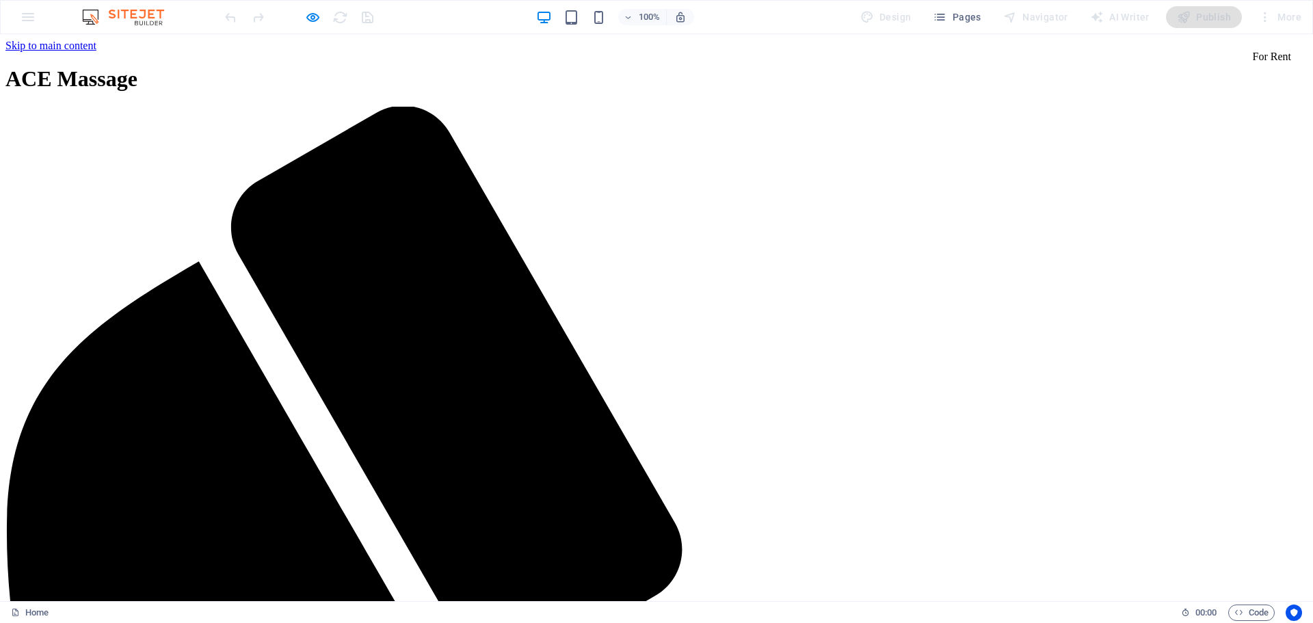
scroll to position [0, 0]
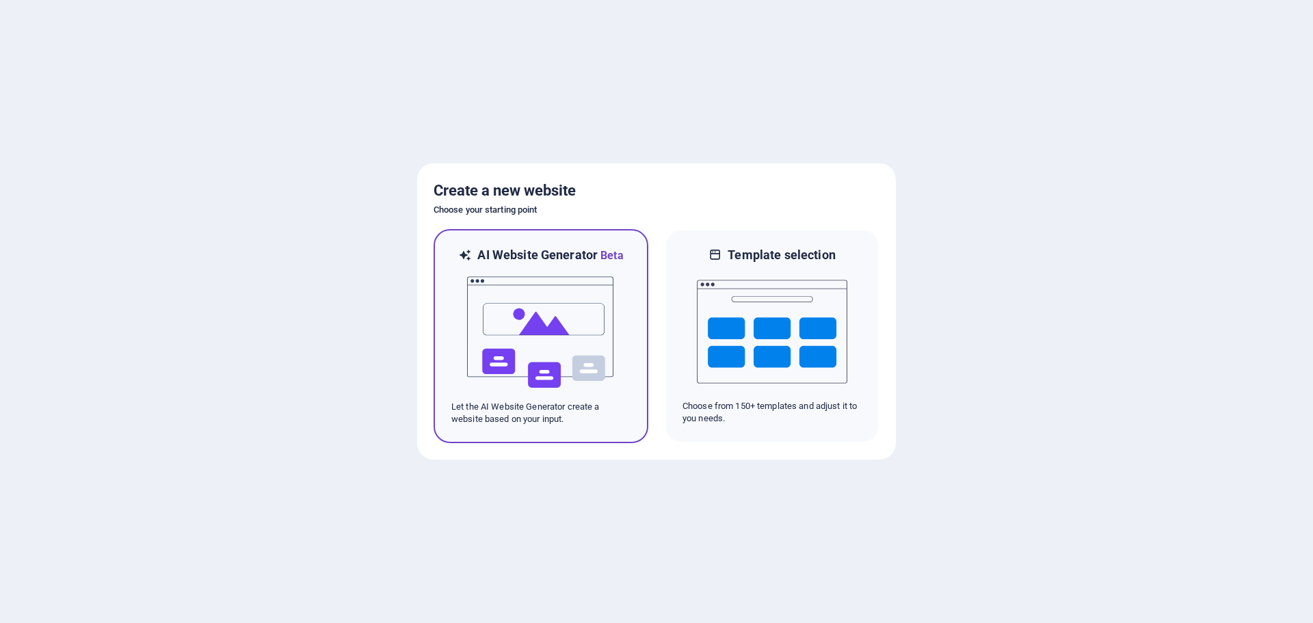
click at [561, 289] on img at bounding box center [541, 332] width 150 height 137
